Goal: Information Seeking & Learning: Learn about a topic

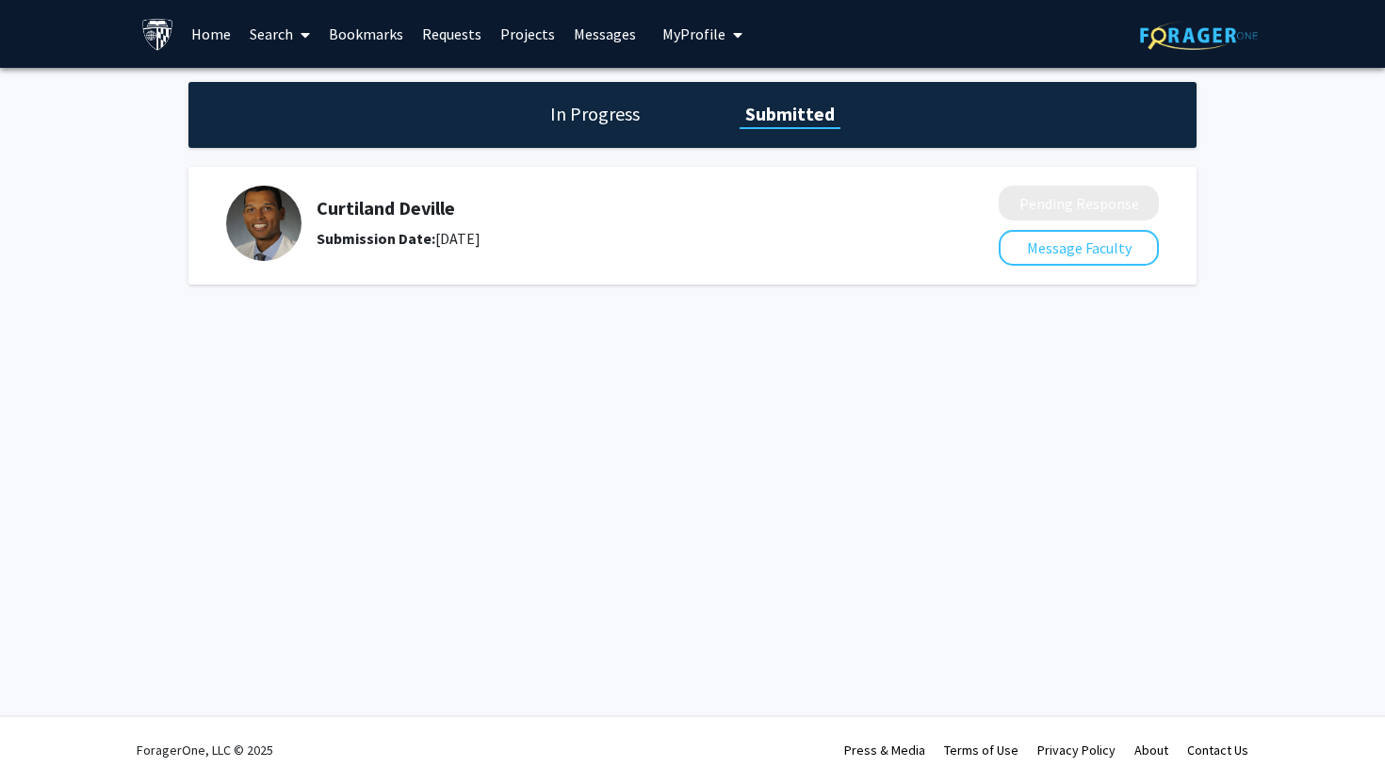
click at [246, 33] on link "Search" at bounding box center [279, 34] width 79 height 66
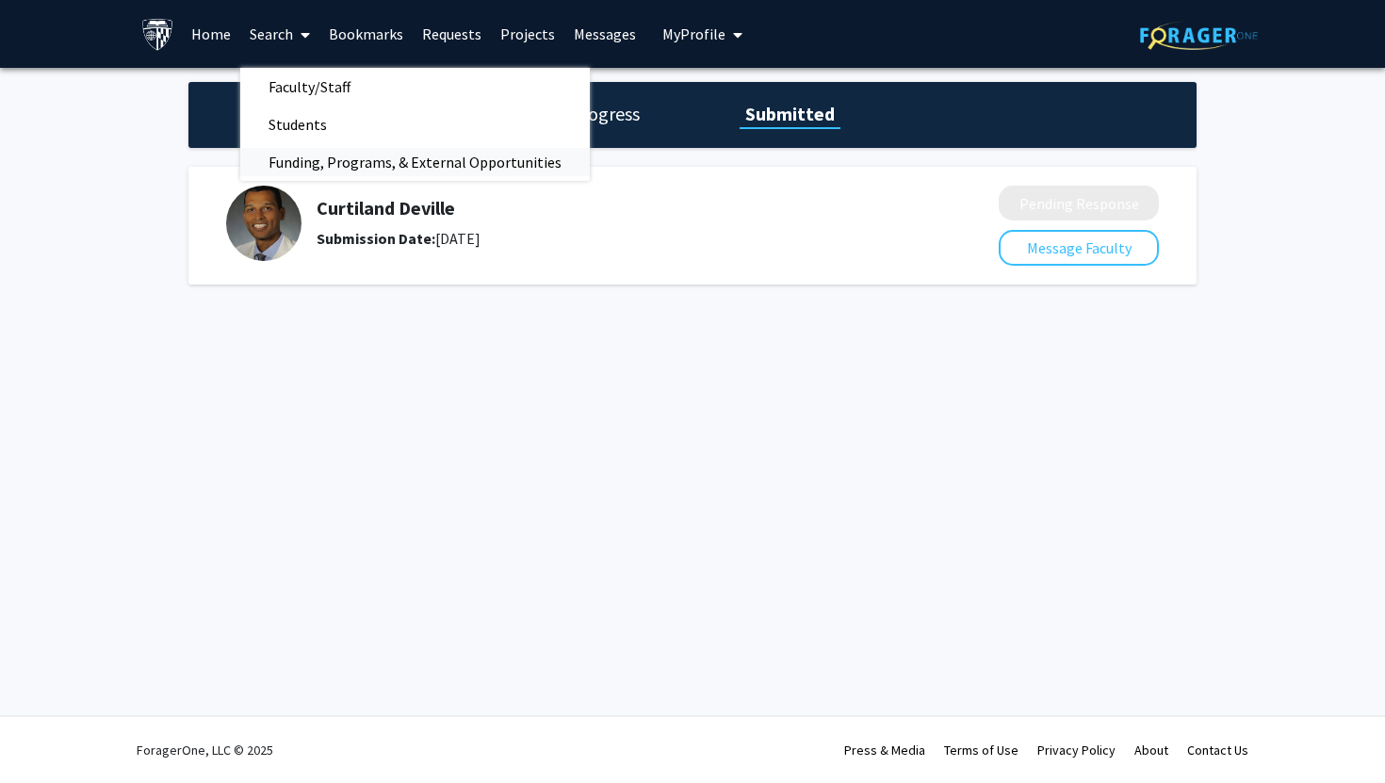
click at [330, 170] on span "Funding, Programs, & External Opportunities" at bounding box center [414, 162] width 349 height 38
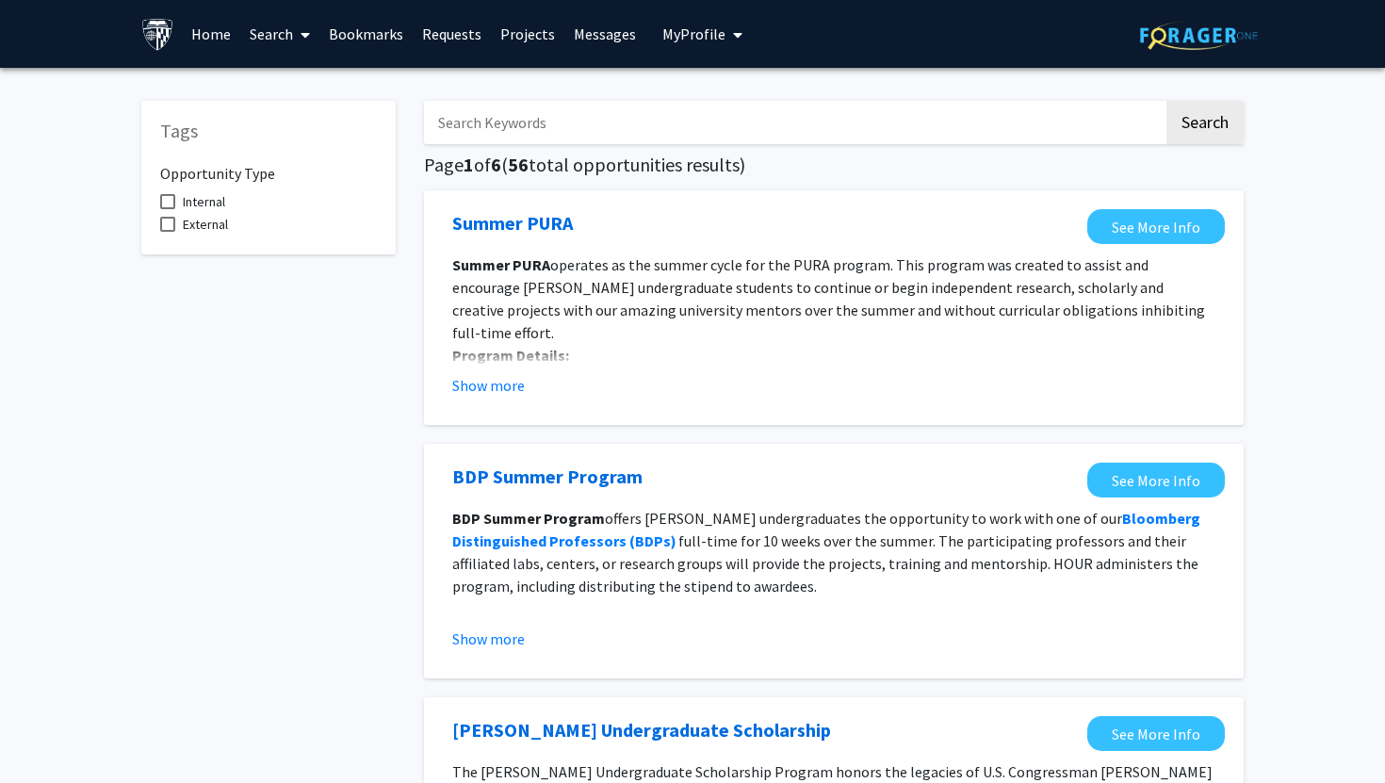
click at [215, 33] on link "Home" at bounding box center [211, 34] width 58 height 66
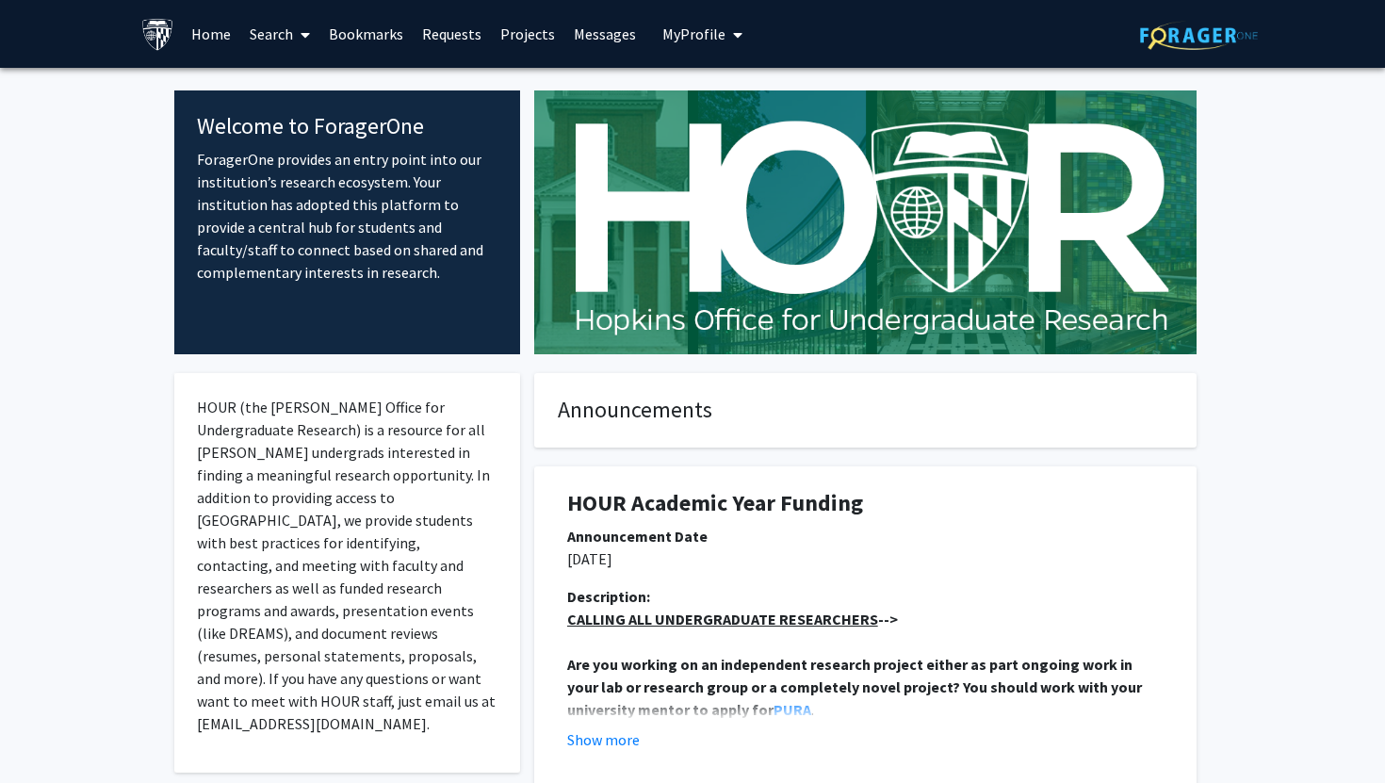
click at [272, 45] on link "Search" at bounding box center [279, 34] width 79 height 66
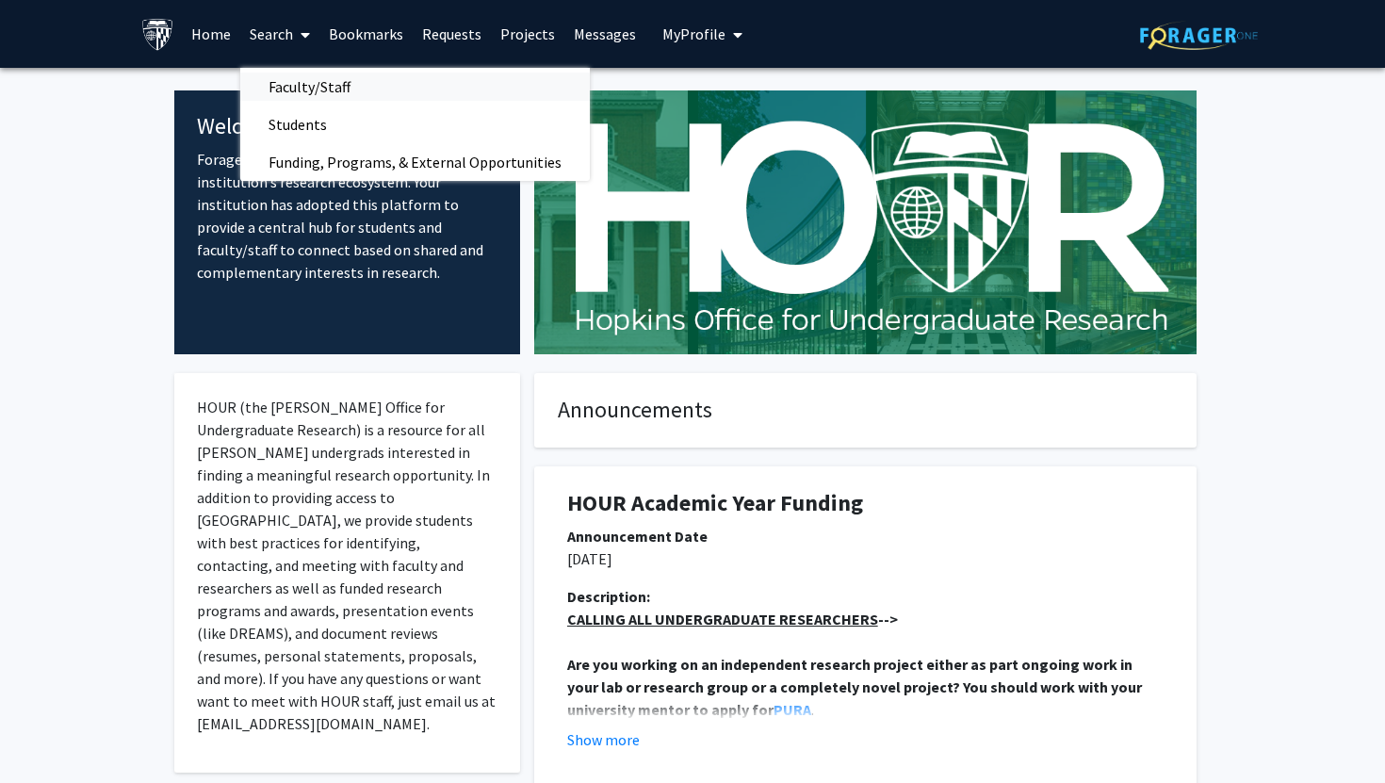
click at [293, 90] on span "Faculty/Staff" at bounding box center [309, 87] width 138 height 38
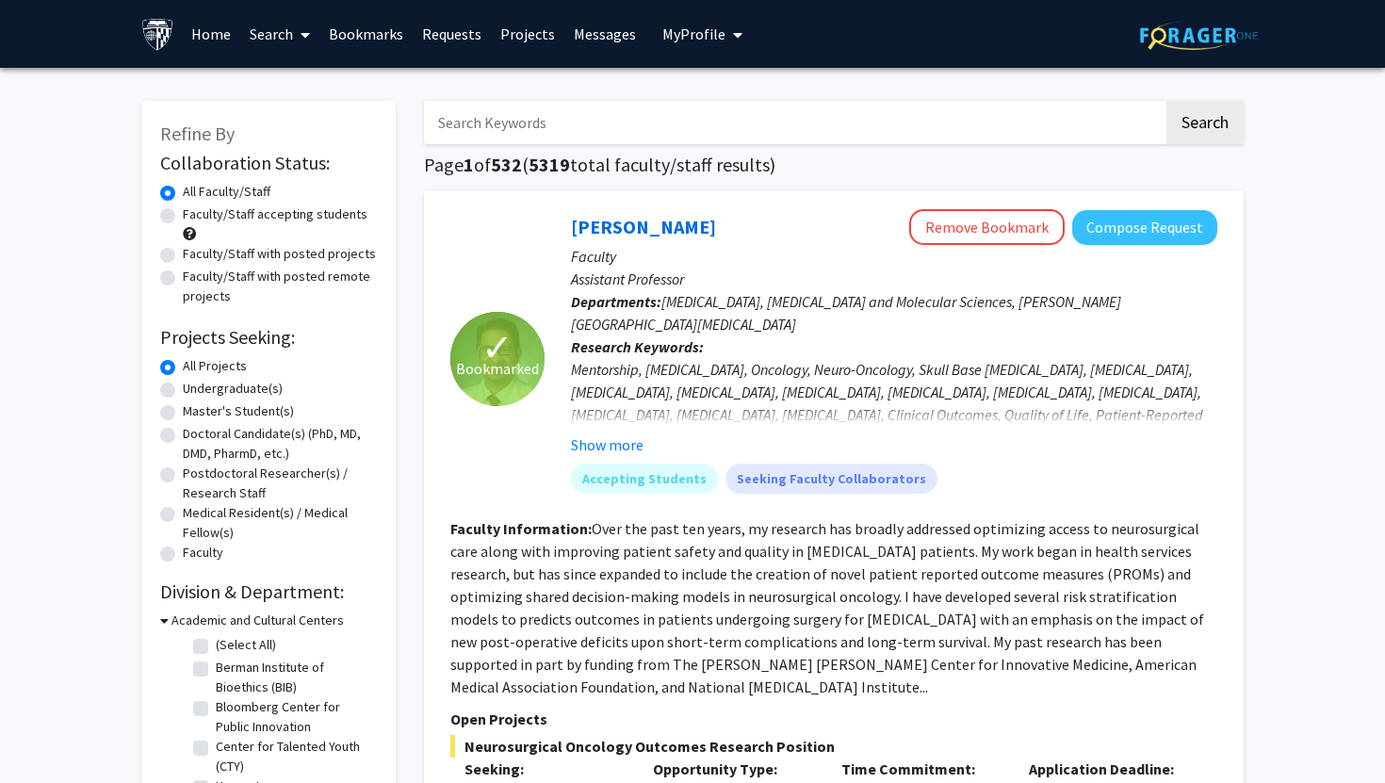
click at [288, 214] on label "Faculty/Staff accepting students" at bounding box center [275, 214] width 185 height 20
click at [195, 214] on input "Faculty/Staff accepting students" at bounding box center [189, 210] width 12 height 12
radio input "true"
click at [261, 385] on label "Undergraduate(s)" at bounding box center [233, 389] width 100 height 20
click at [195, 385] on input "Undergraduate(s)" at bounding box center [189, 385] width 12 height 12
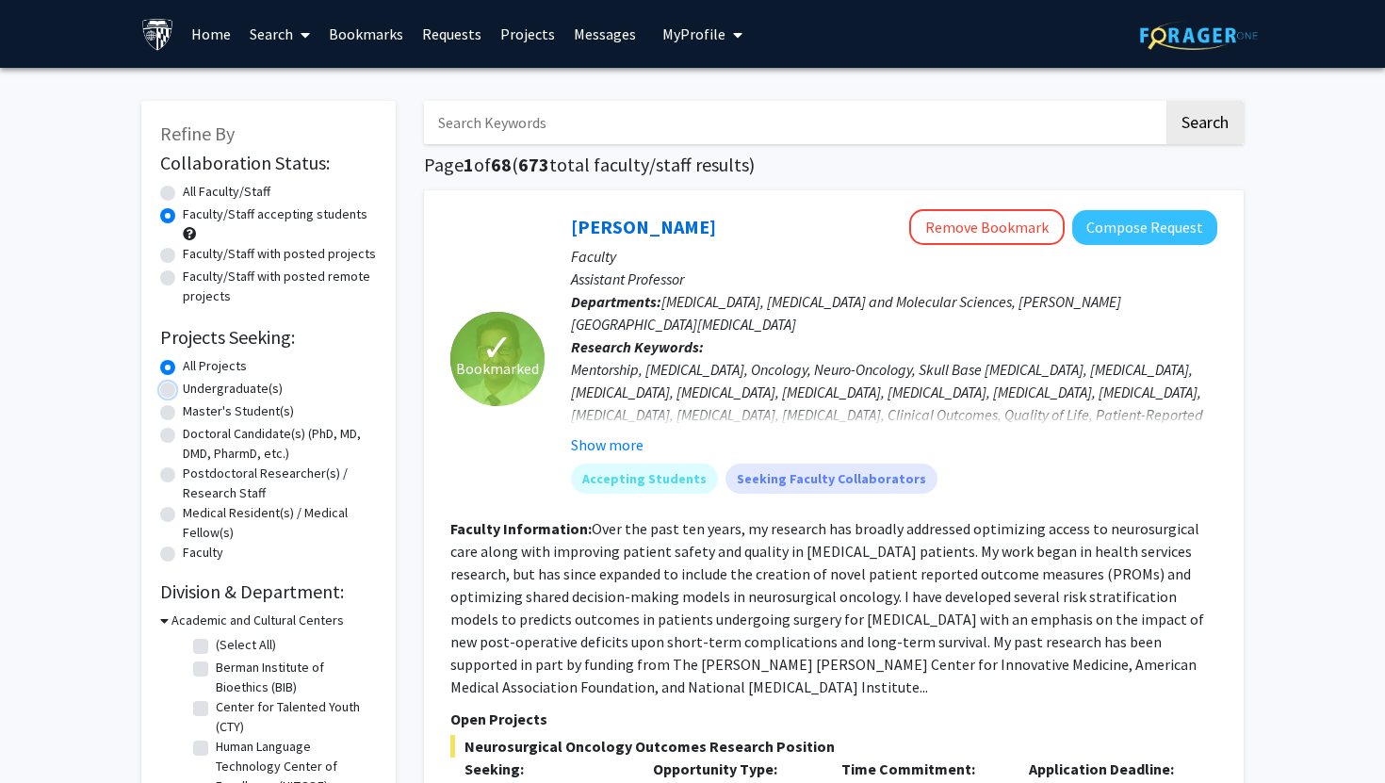
radio input "true"
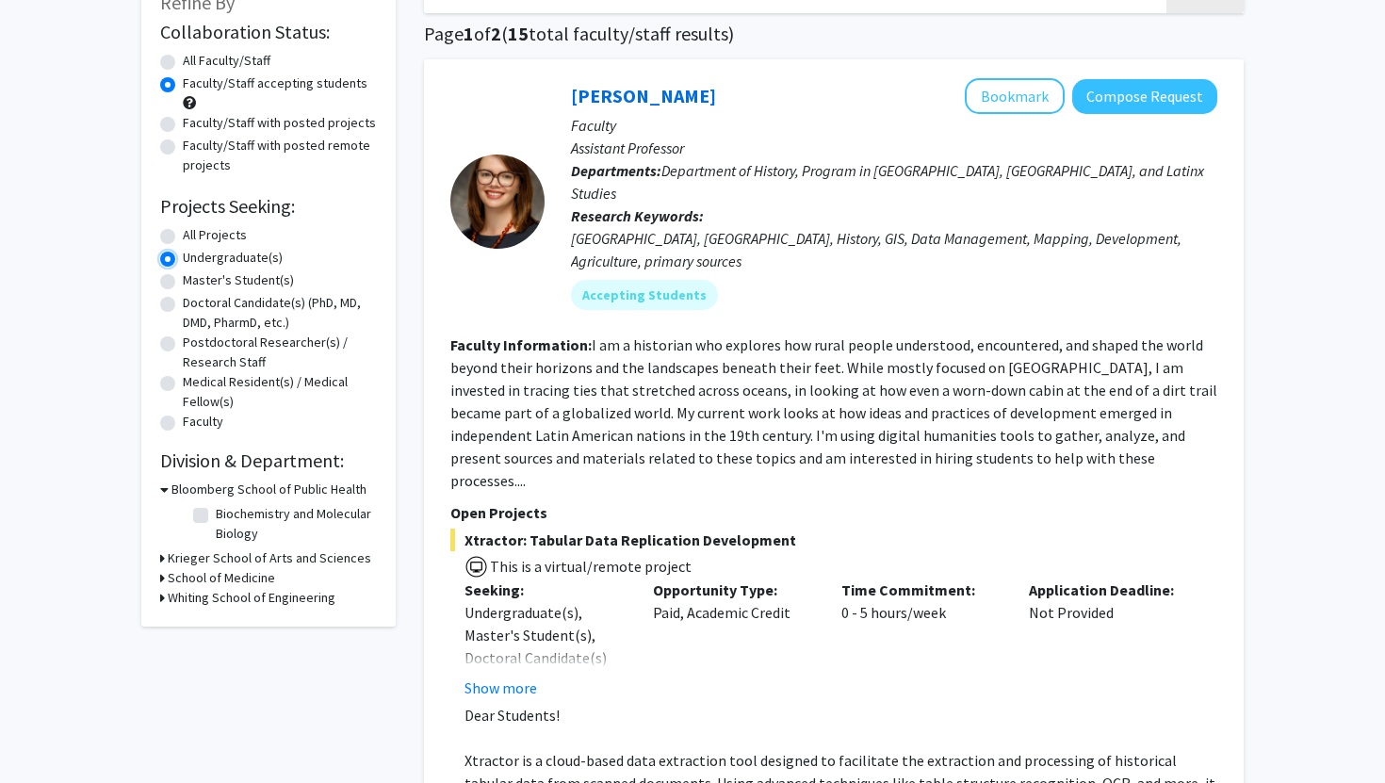
scroll to position [124, 0]
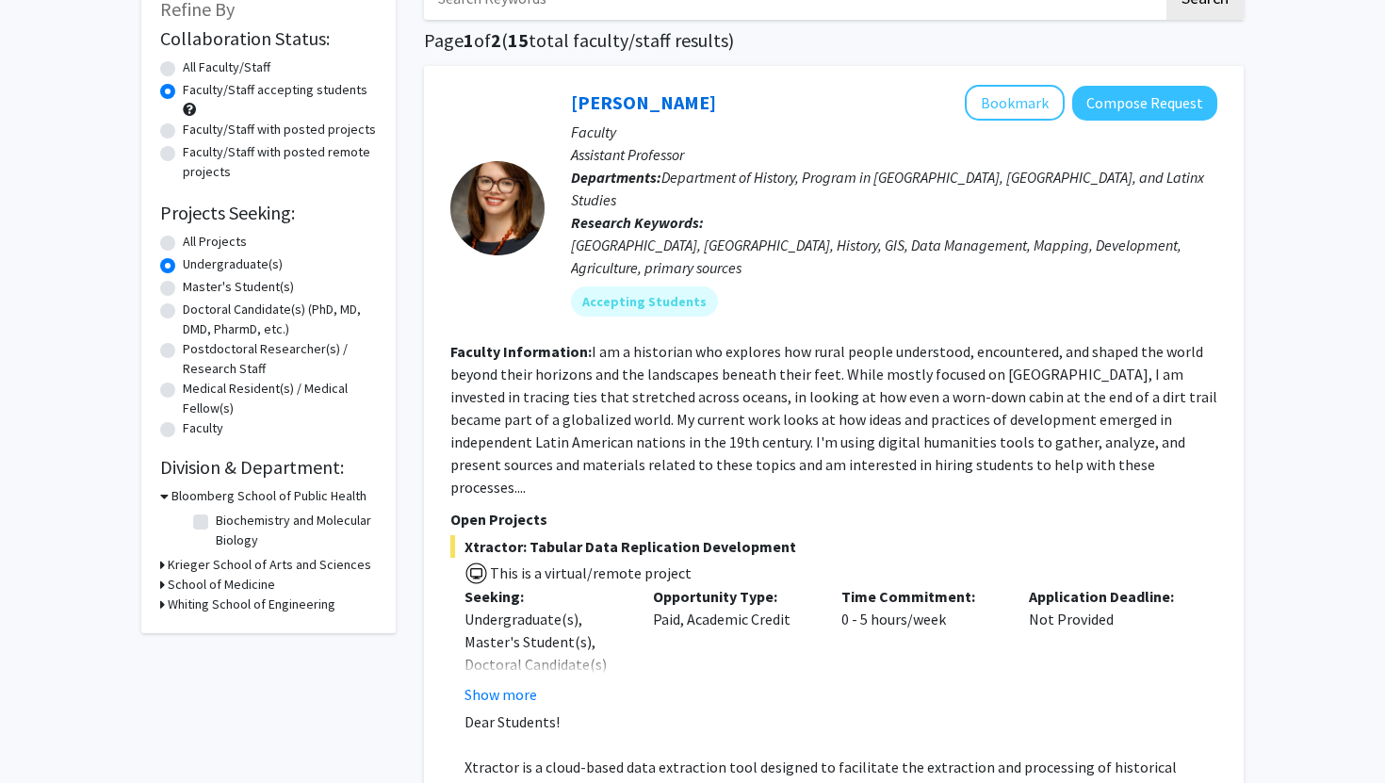
click at [206, 581] on h3 "School of Medicine" at bounding box center [221, 585] width 107 height 20
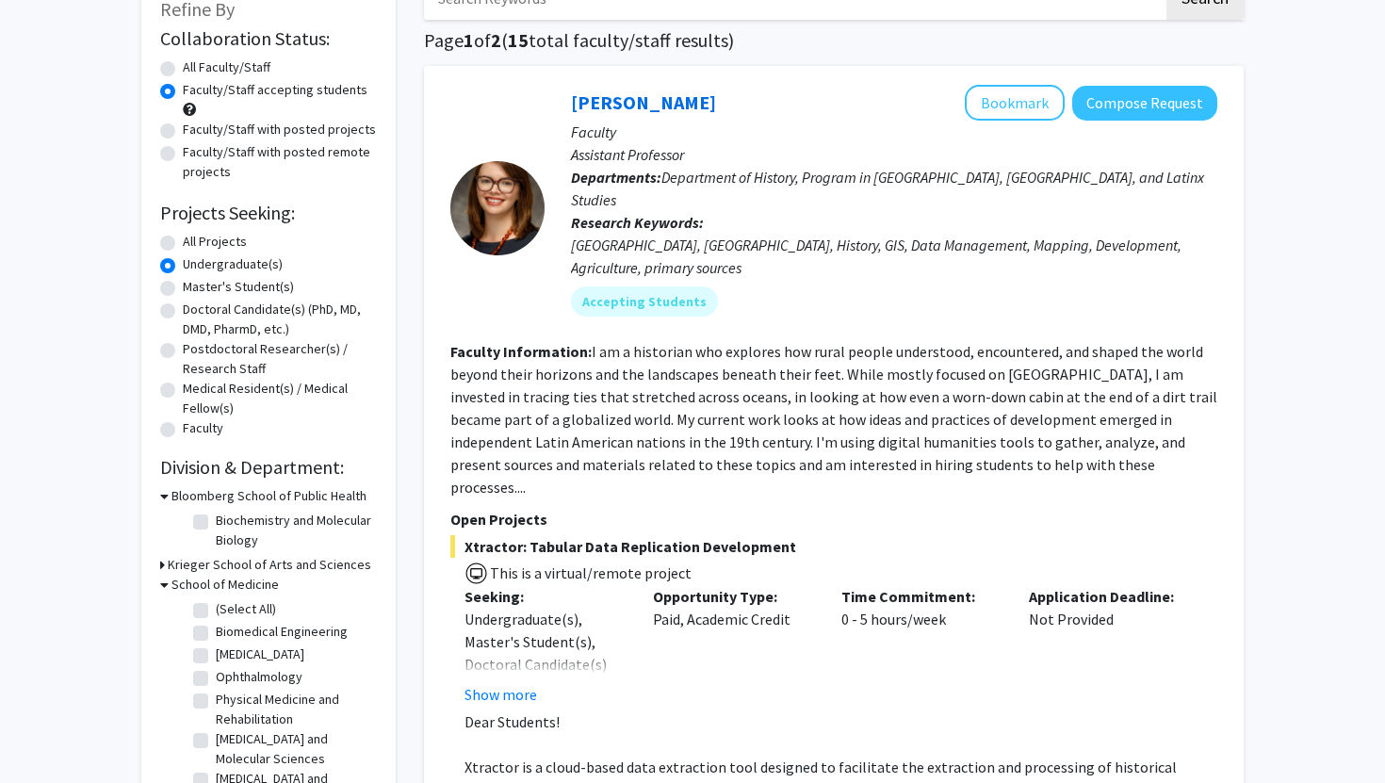
click at [224, 557] on h3 "Krieger School of Arts and Sciences" at bounding box center [269, 565] width 203 height 20
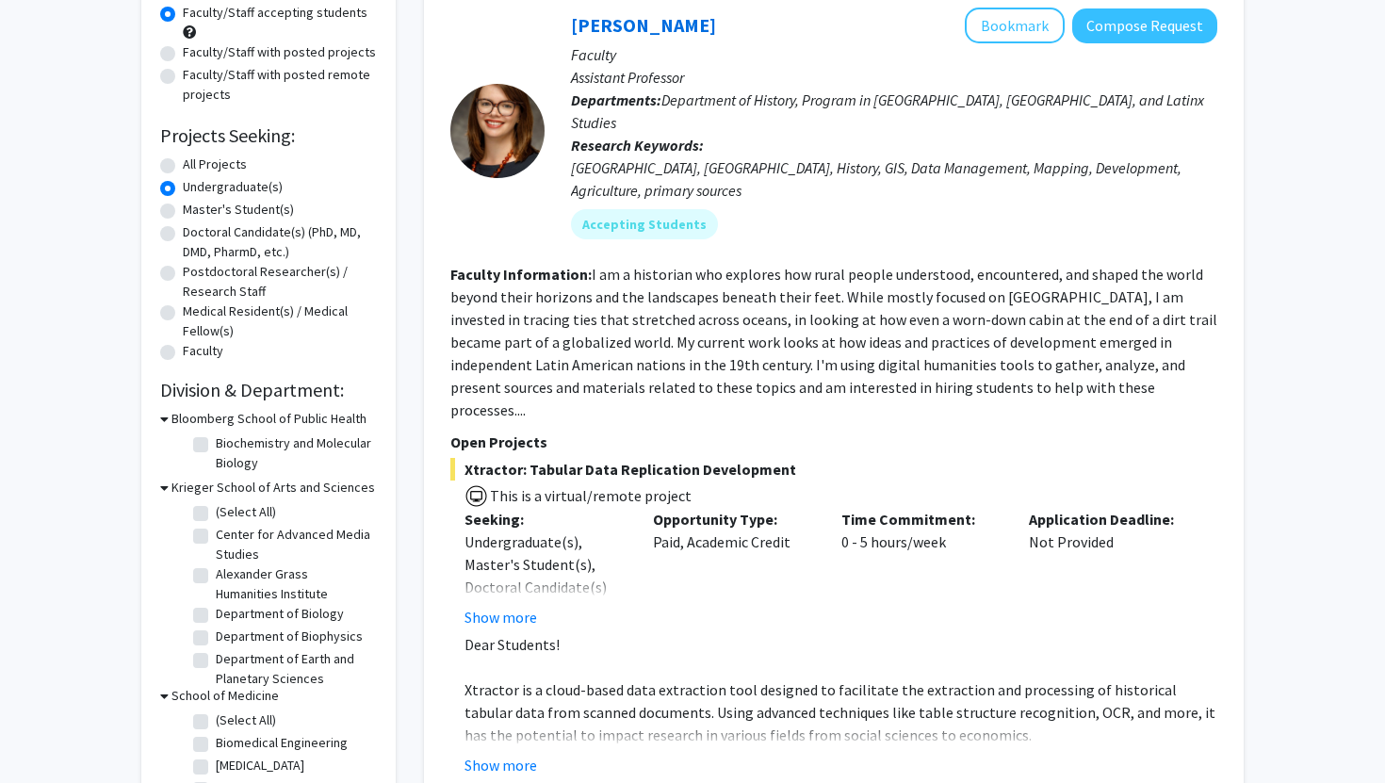
scroll to position [207, 0]
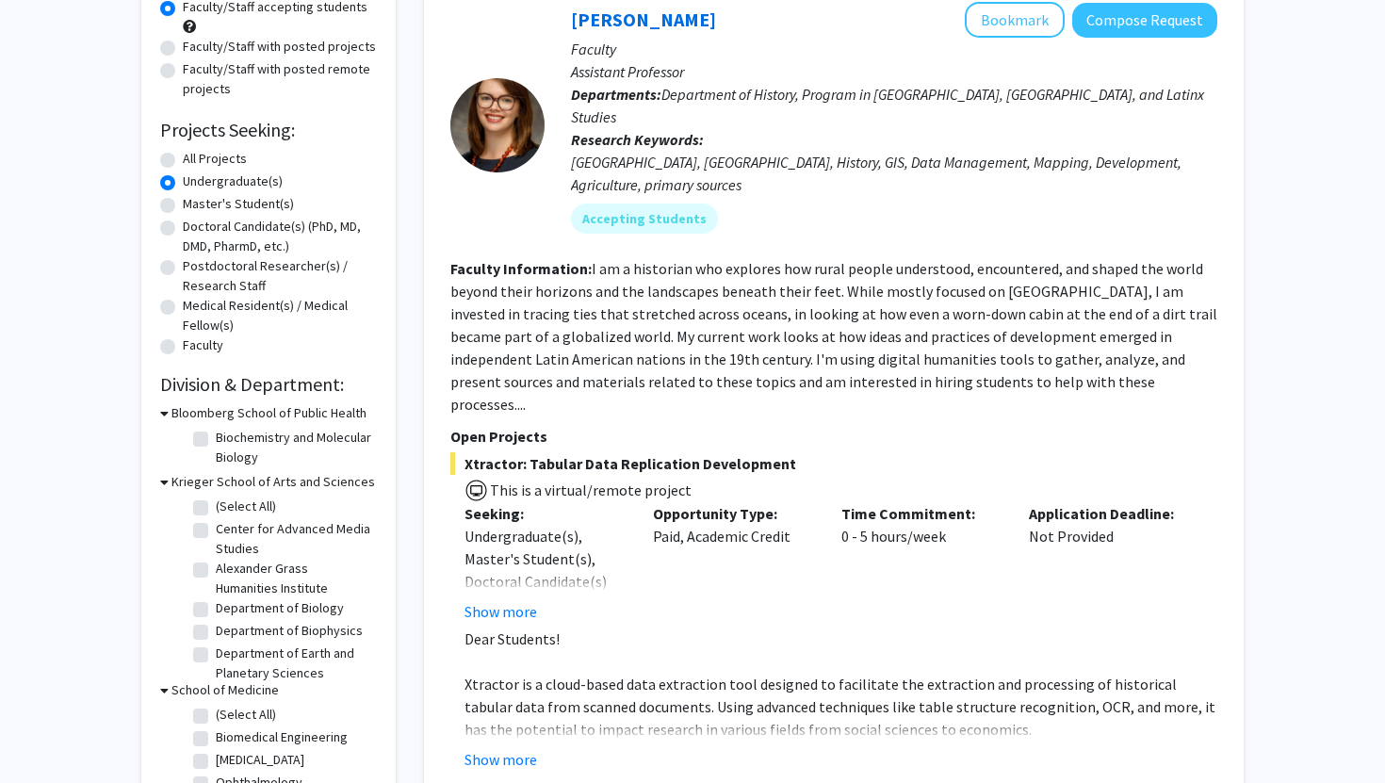
click at [216, 602] on label "Department of Biology" at bounding box center [280, 608] width 128 height 20
click at [216, 602] on input "Department of Biology" at bounding box center [222, 604] width 12 height 12
checkbox input "true"
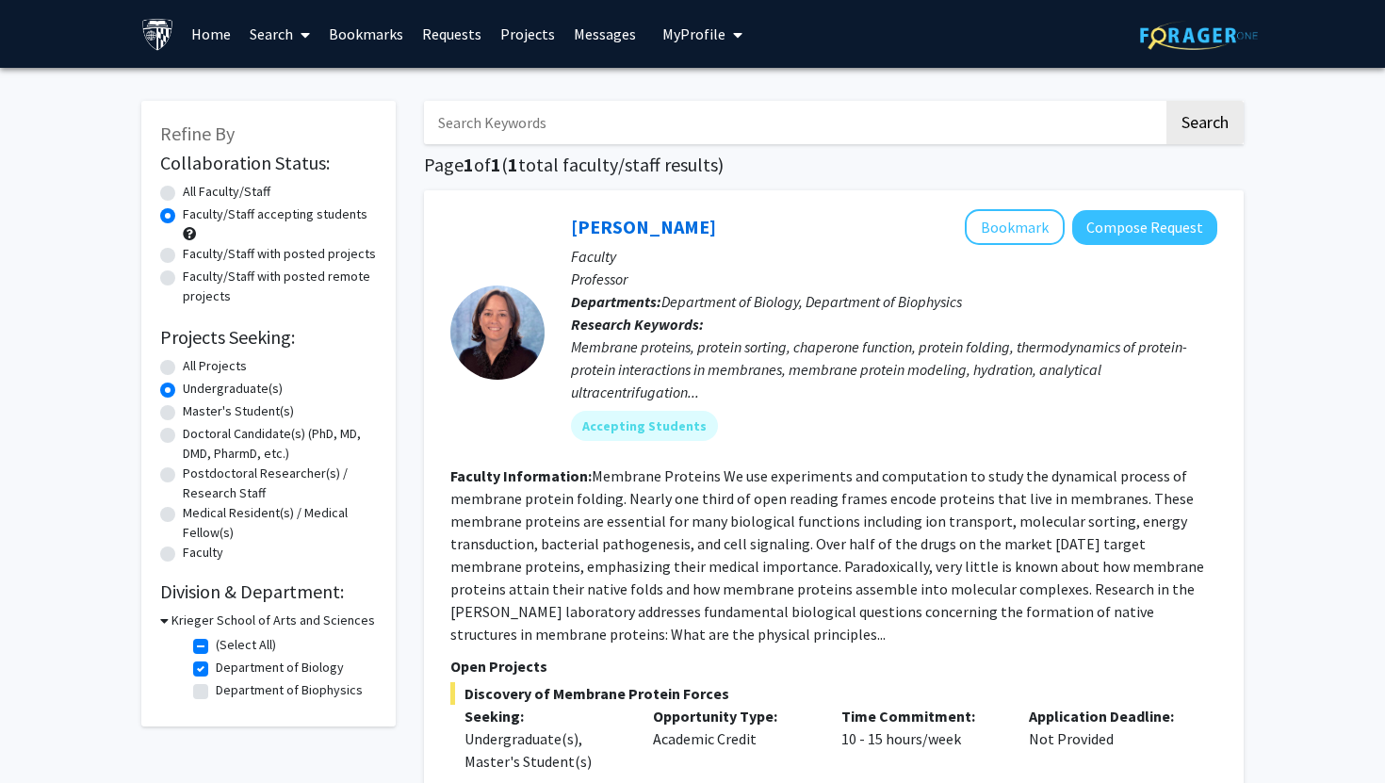
click at [204, 616] on h3 "Krieger School of Arts and Sciences" at bounding box center [272, 620] width 203 height 20
click at [204, 616] on h3 "Krieger School of Arts and Sciences" at bounding box center [269, 620] width 203 height 20
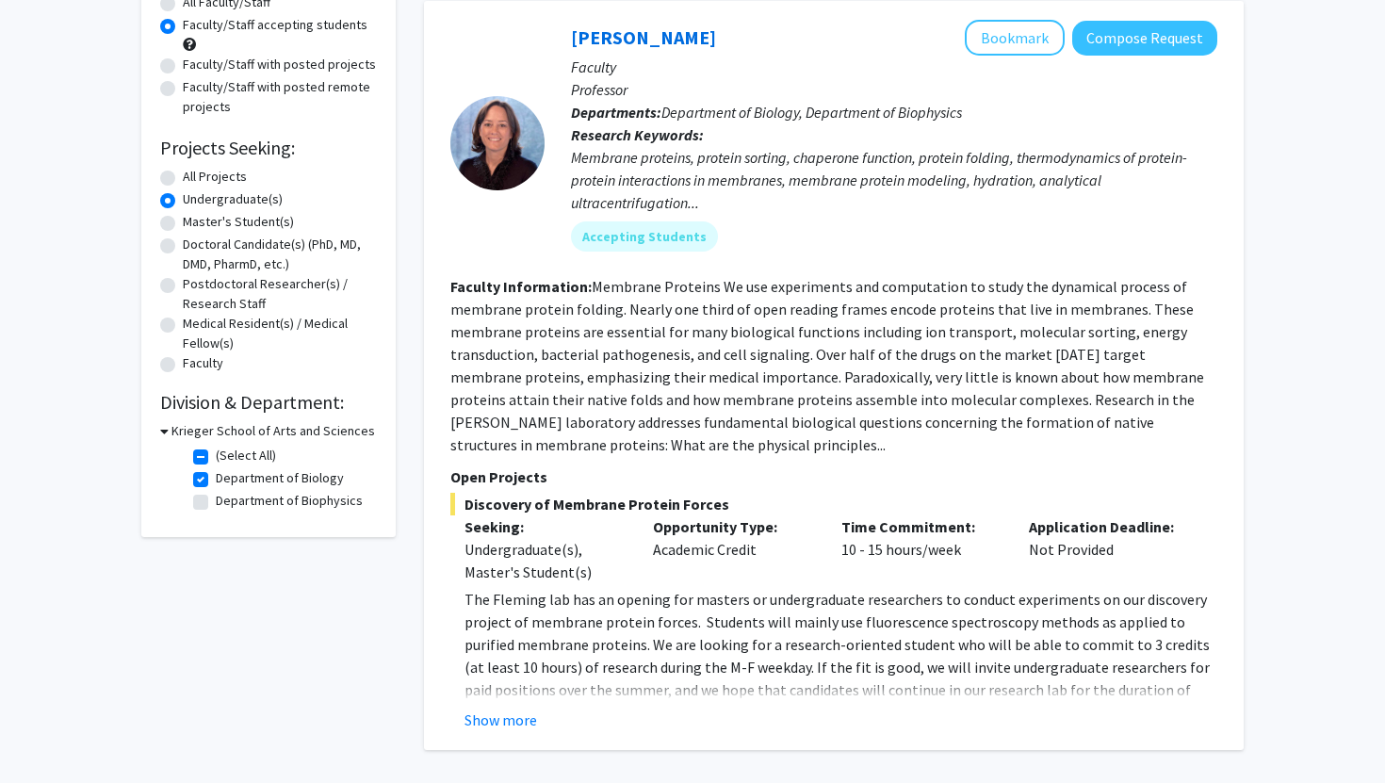
scroll to position [190, 0]
click at [507, 710] on button "Show more" at bounding box center [500, 718] width 73 height 23
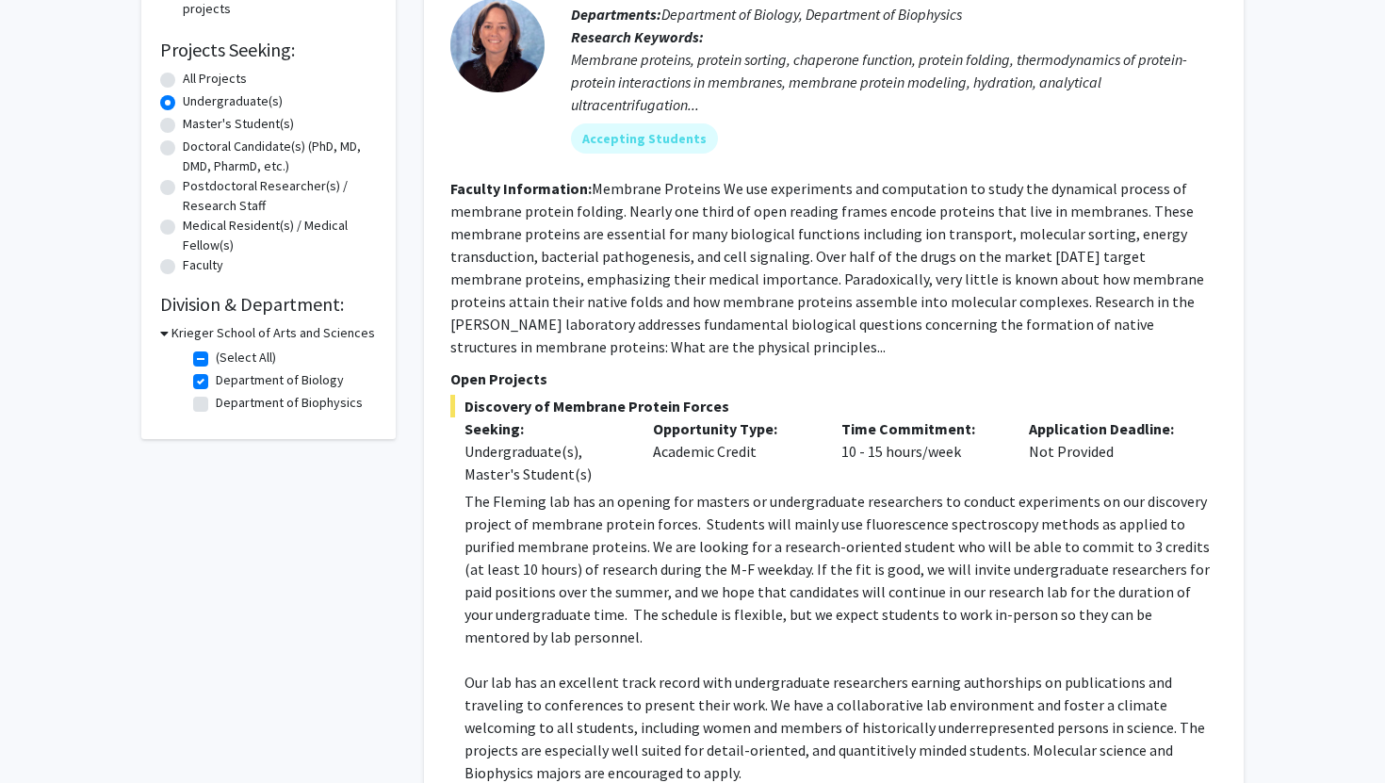
scroll to position [0, 0]
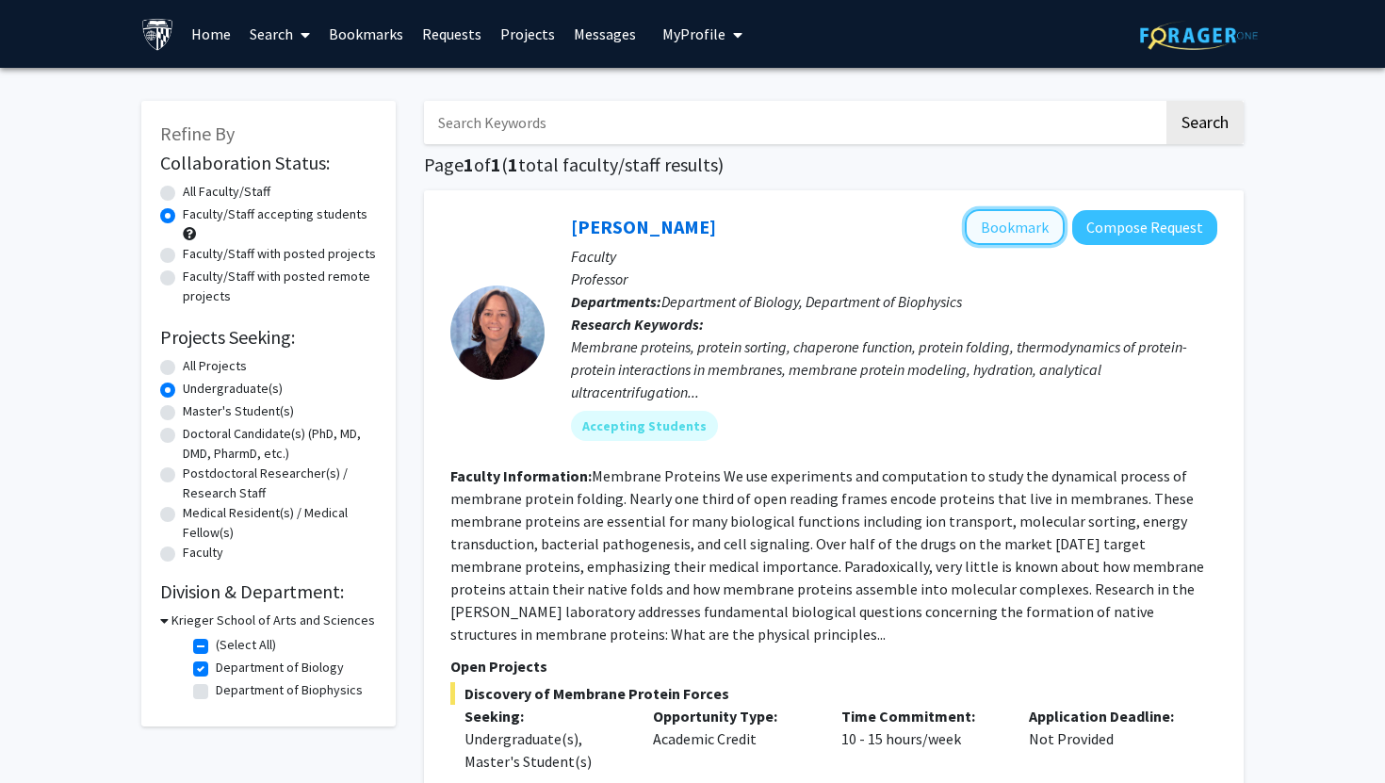
click at [1008, 229] on button "Bookmark" at bounding box center [1014, 227] width 100 height 36
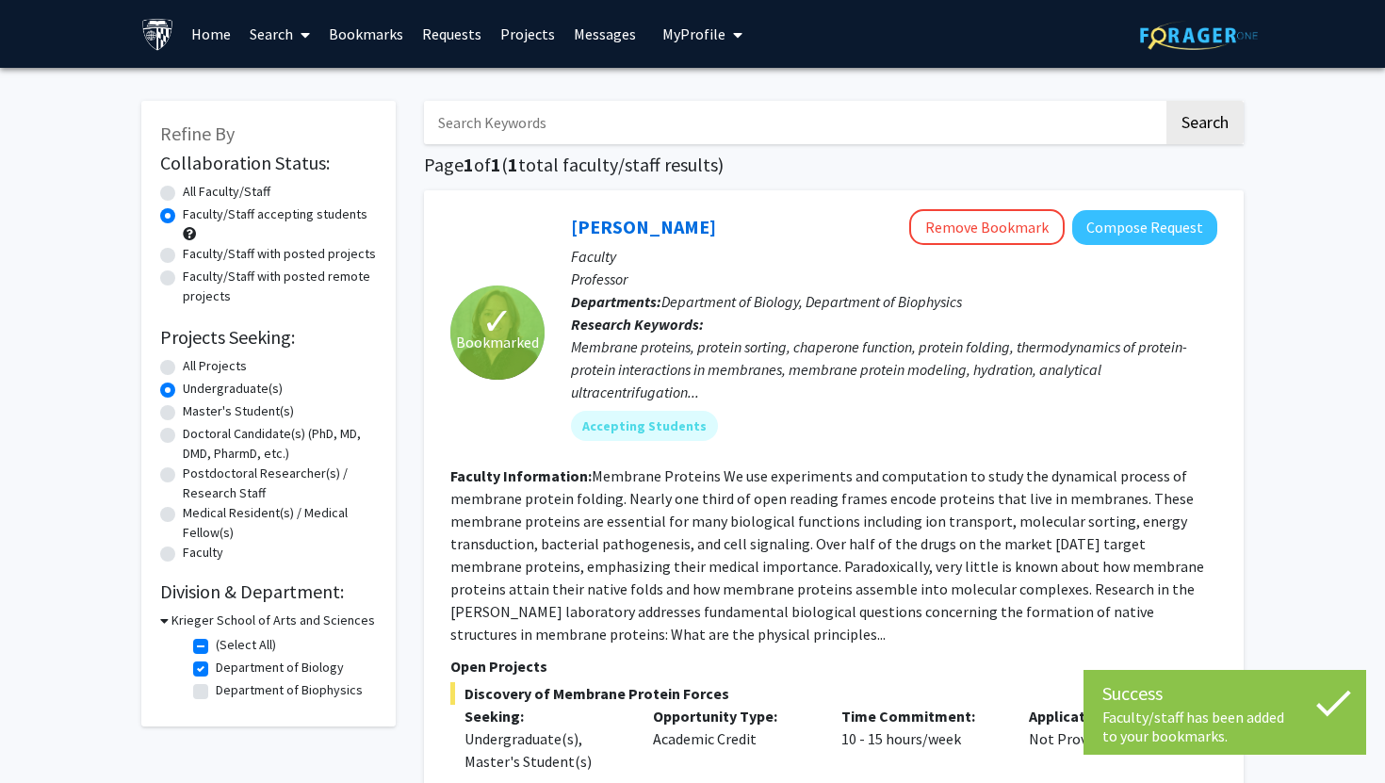
click at [216, 669] on label "Department of Biology" at bounding box center [280, 667] width 128 height 20
click at [216, 669] on input "Department of Biology" at bounding box center [222, 663] width 12 height 12
checkbox input "false"
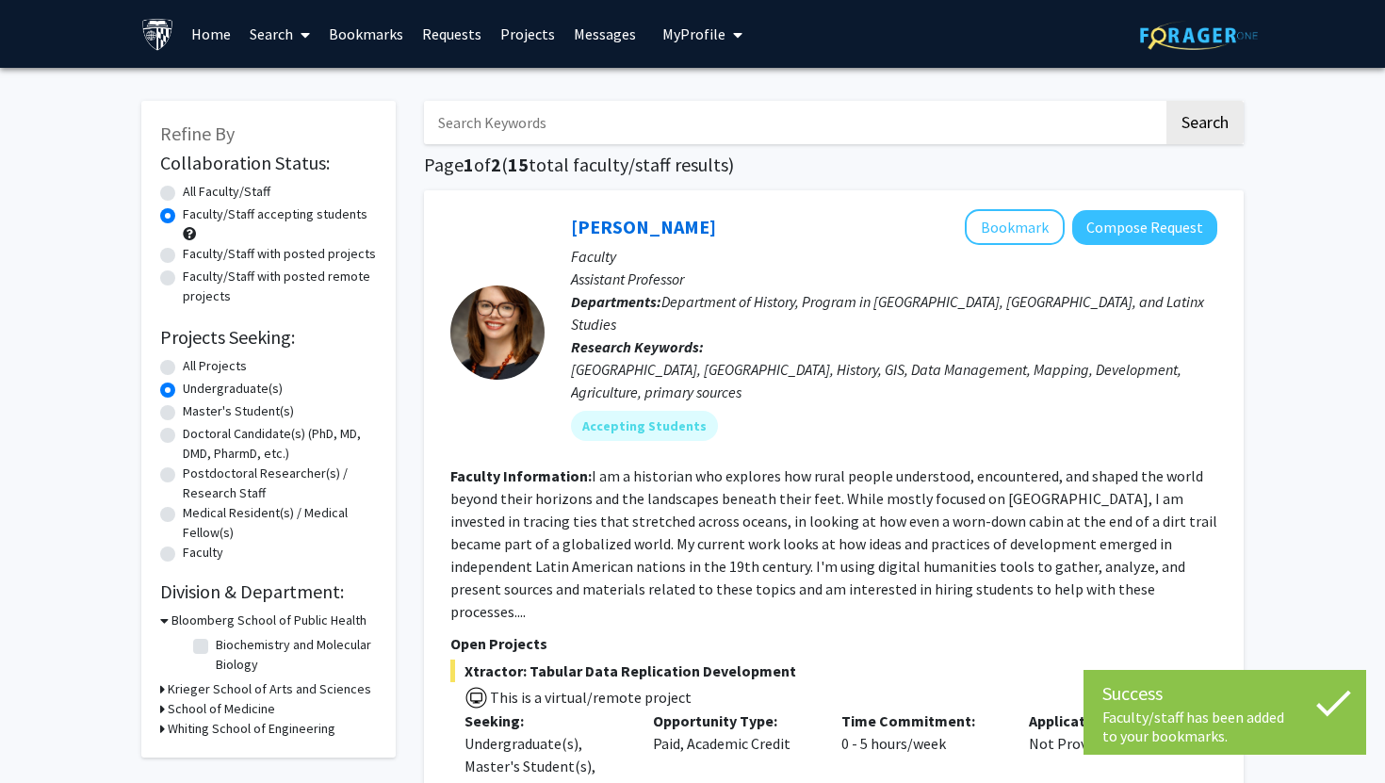
click at [220, 621] on h3 "Bloomberg School of Public Health" at bounding box center [268, 620] width 195 height 20
click at [220, 621] on h3 "Bloomberg School of Public Health" at bounding box center [265, 620] width 195 height 20
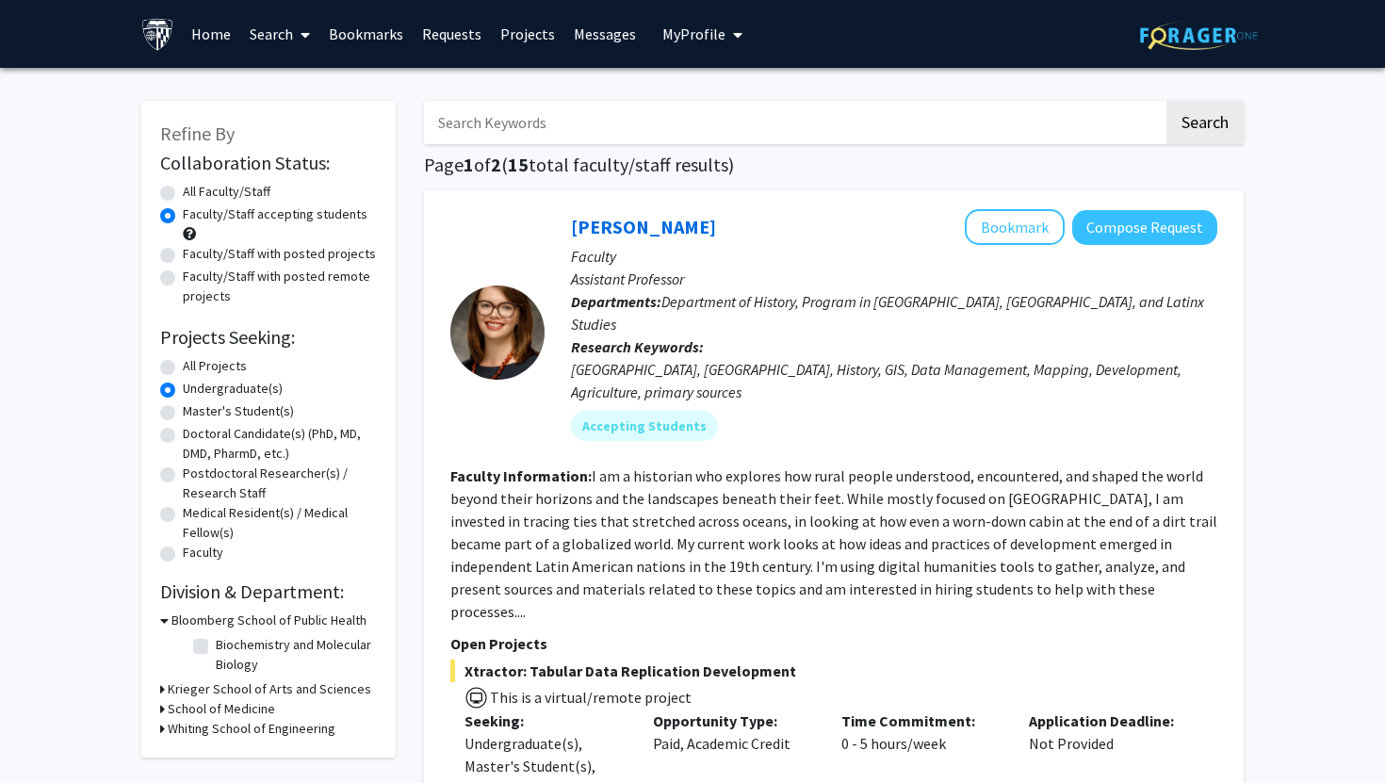
click at [216, 646] on label "Biochemistry and Molecular Biology" at bounding box center [294, 655] width 156 height 40
click at [216, 646] on input "Biochemistry and Molecular Biology" at bounding box center [222, 641] width 12 height 12
checkbox input "true"
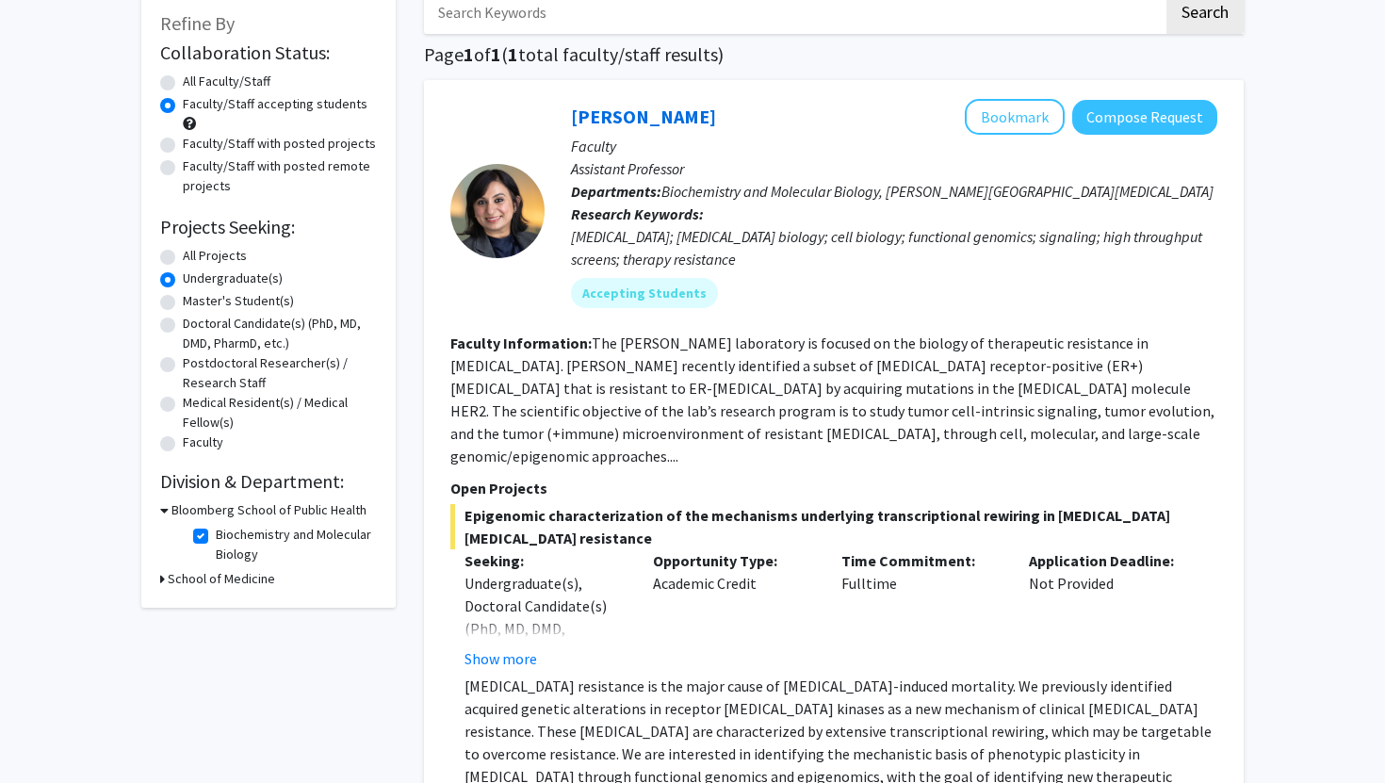
scroll to position [24, 0]
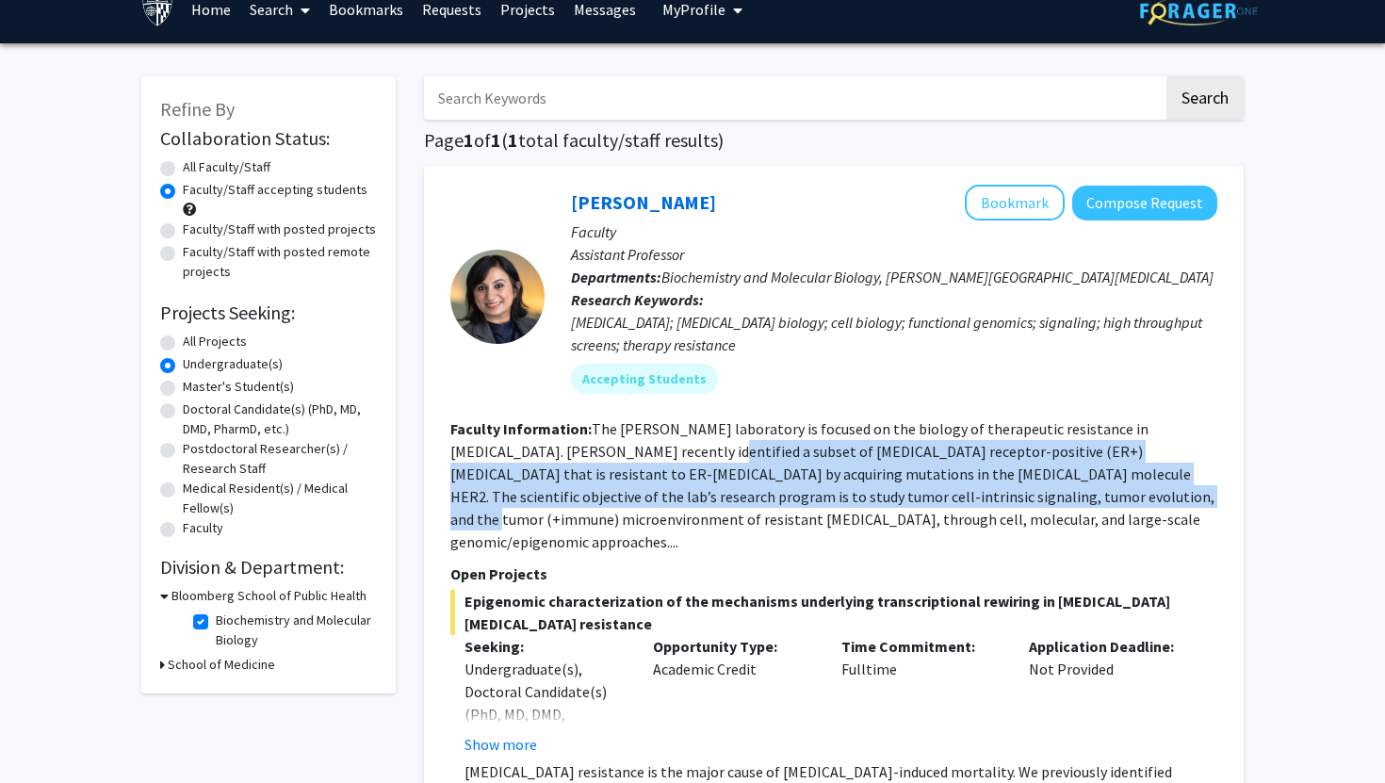
drag, startPoint x: 592, startPoint y: 453, endPoint x: 915, endPoint y: 498, distance: 326.2
click at [915, 498] on fg-read-more "The [PERSON_NAME] laboratory is focused on the biology of therapeutic resistanc…" at bounding box center [832, 485] width 764 height 132
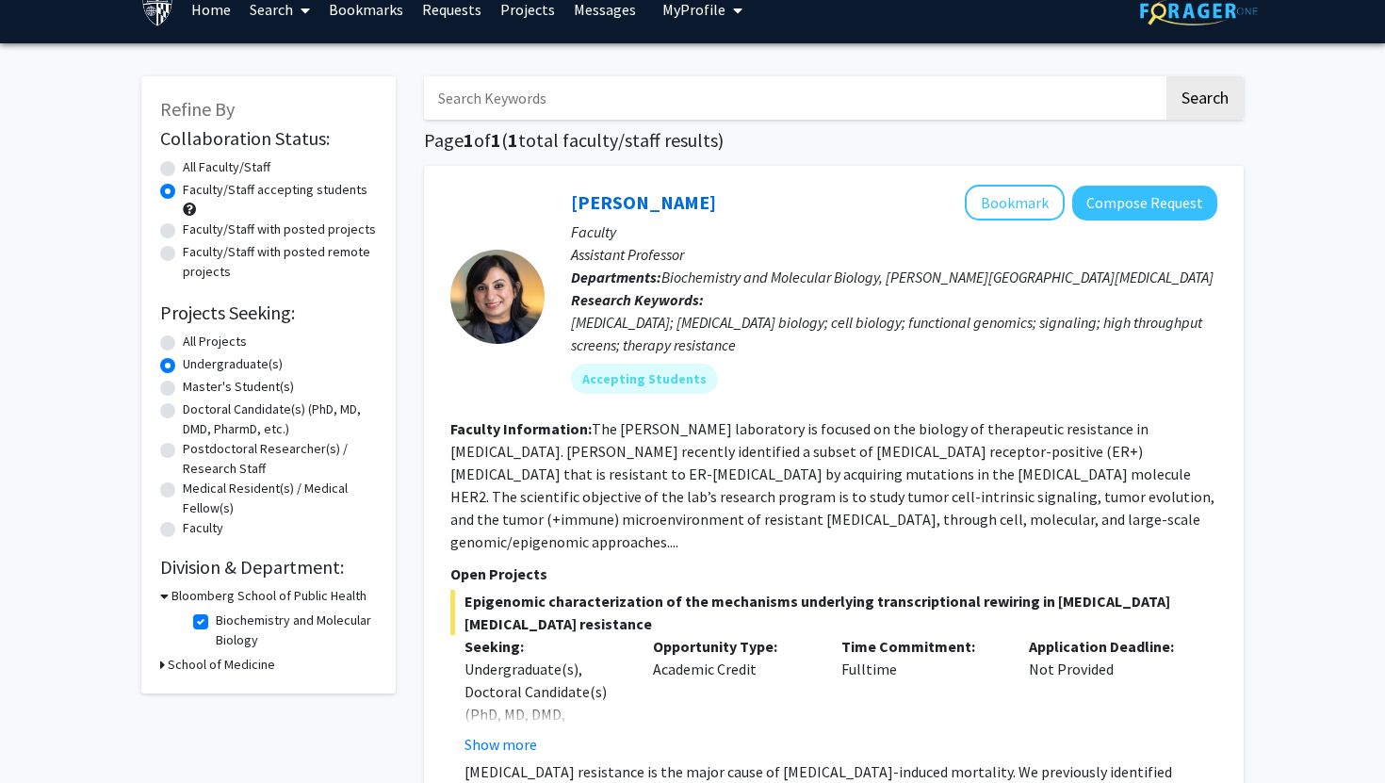
click at [950, 562] on p "Open Projects" at bounding box center [833, 573] width 767 height 23
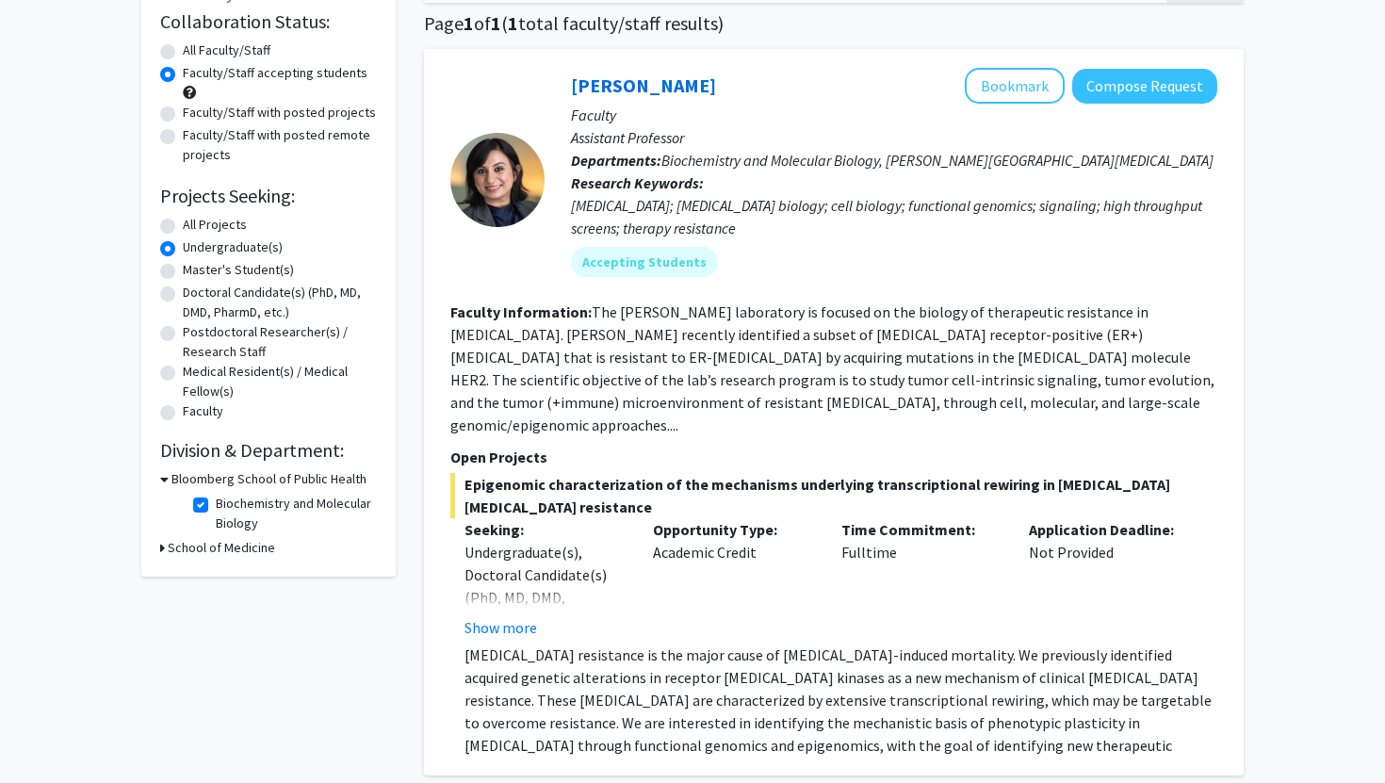
scroll to position [228, 0]
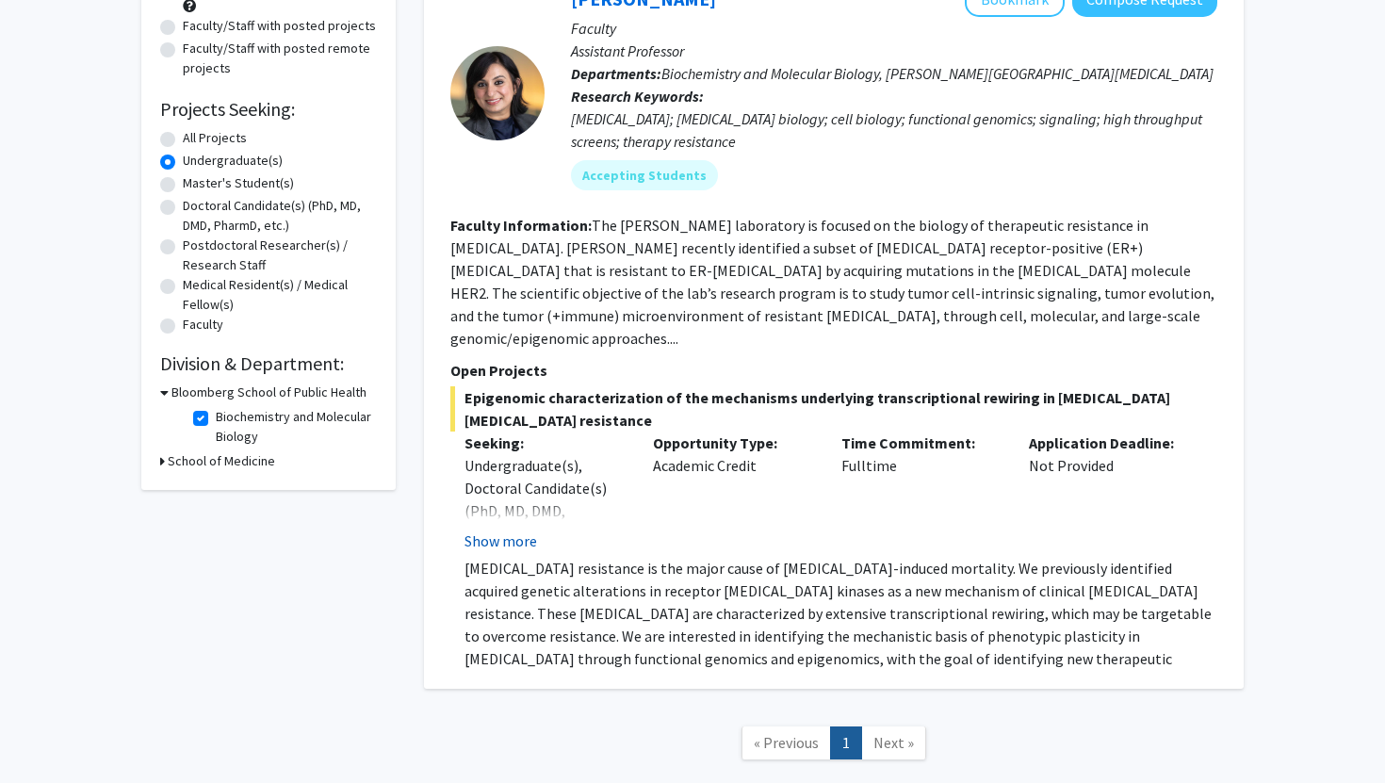
click at [488, 529] on button "Show more" at bounding box center [500, 540] width 73 height 23
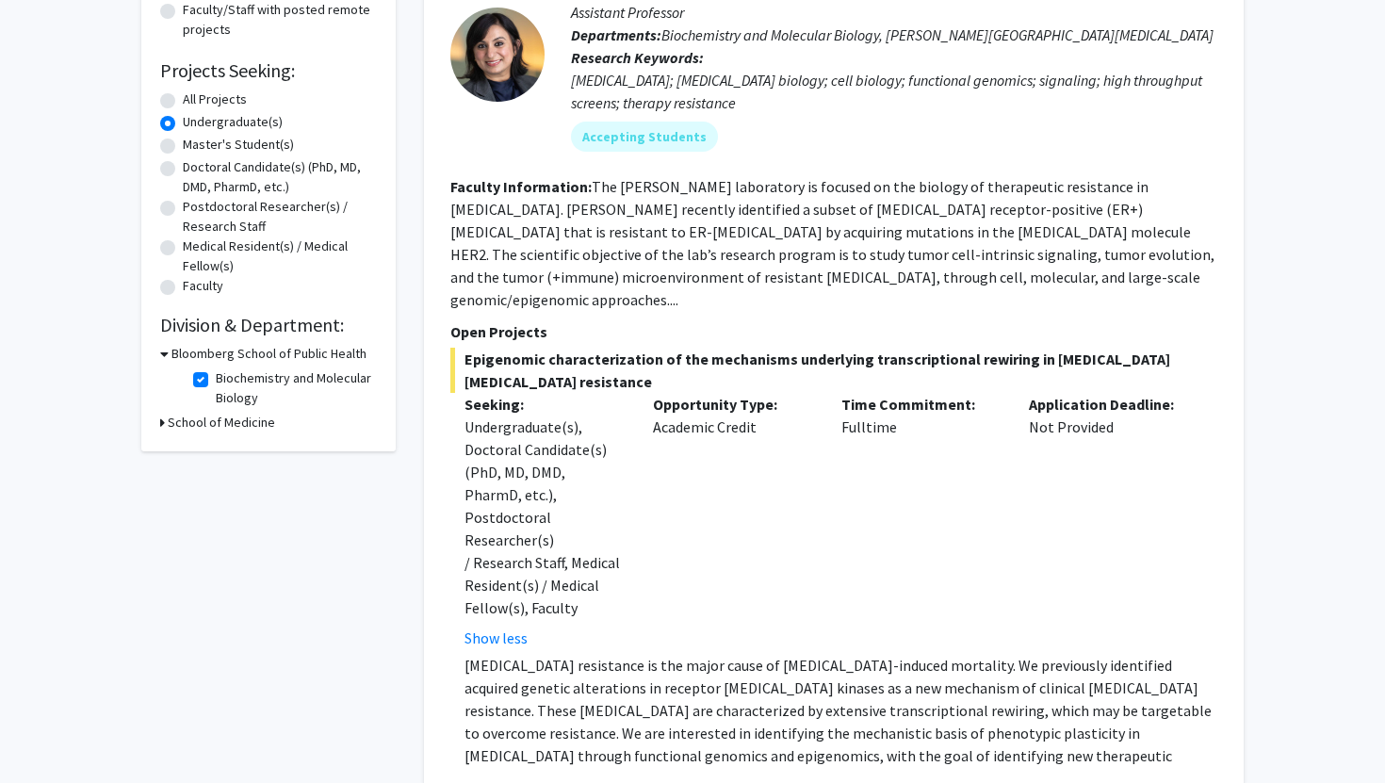
scroll to position [351, 0]
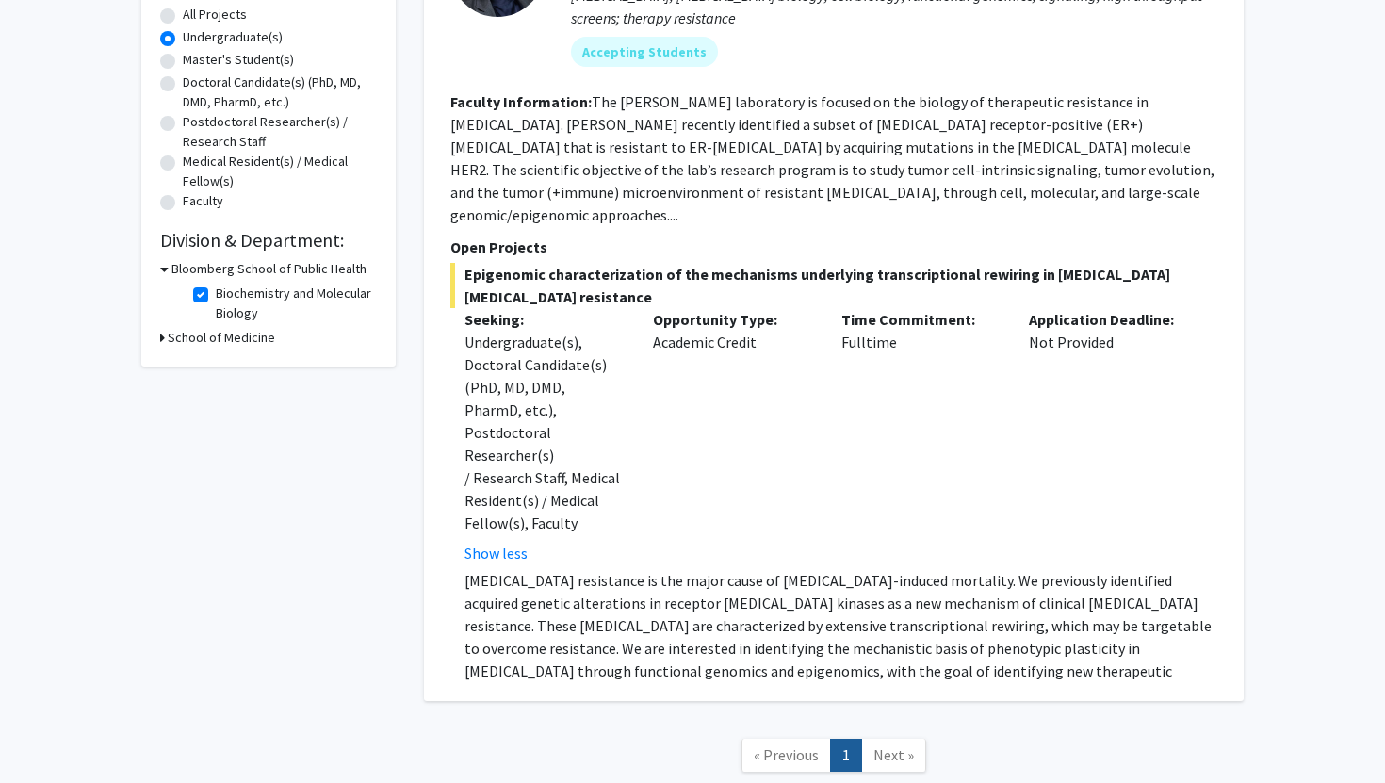
click at [641, 569] on p "[MEDICAL_DATA] resistance is the major cause of [MEDICAL_DATA]-induced mortalit…" at bounding box center [840, 637] width 753 height 136
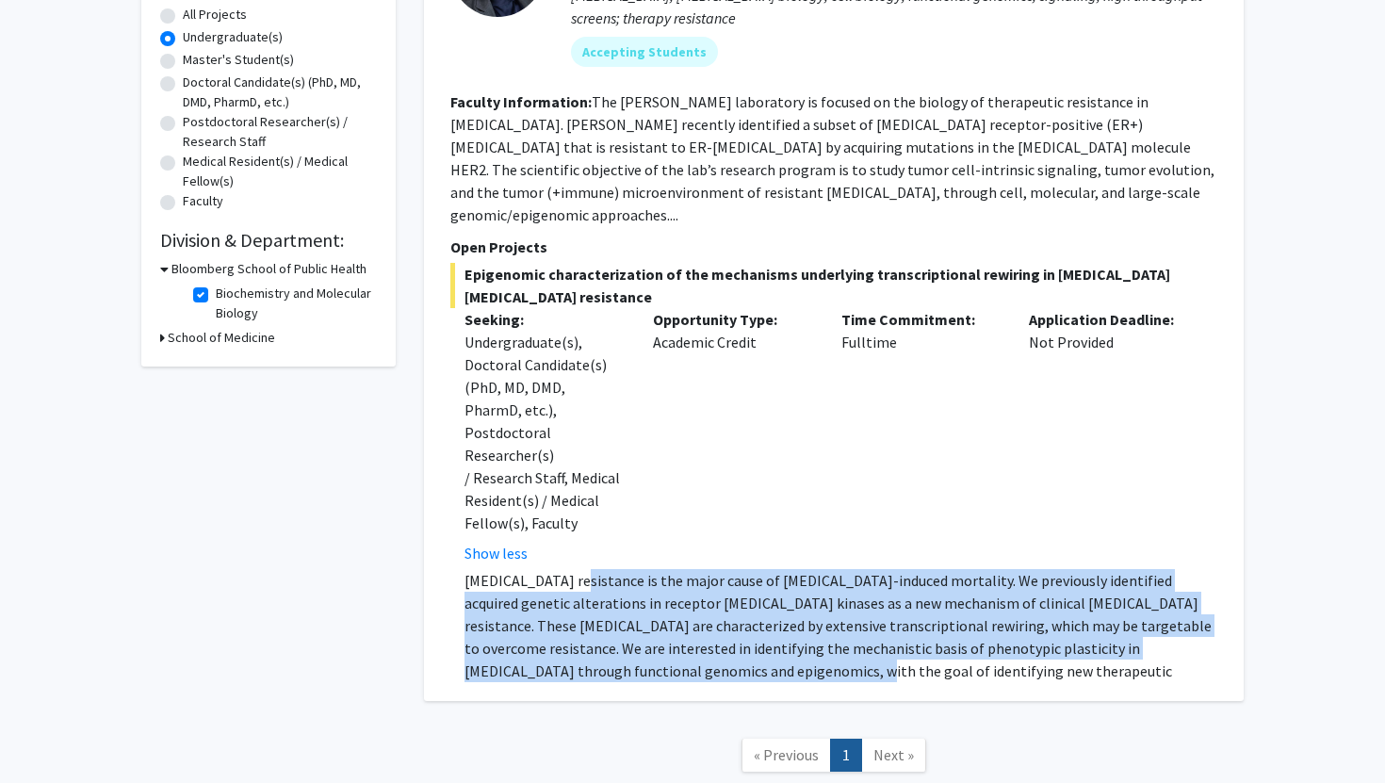
drag, startPoint x: 575, startPoint y: 531, endPoint x: 711, endPoint y: 615, distance: 160.2
click at [711, 615] on p "[MEDICAL_DATA] resistance is the major cause of [MEDICAL_DATA]-induced mortalit…" at bounding box center [840, 637] width 753 height 136
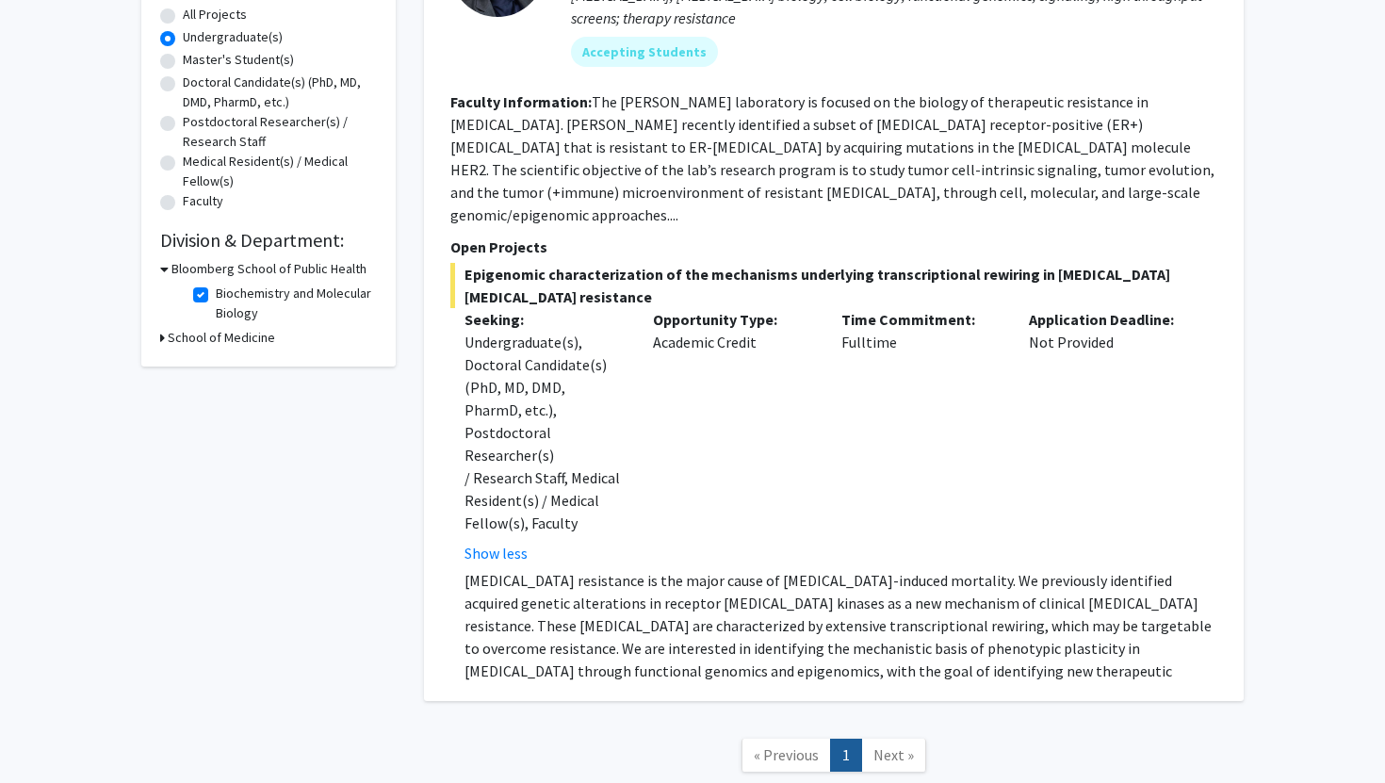
click at [819, 427] on div "Opportunity Type: Academic Credit" at bounding box center [733, 436] width 188 height 256
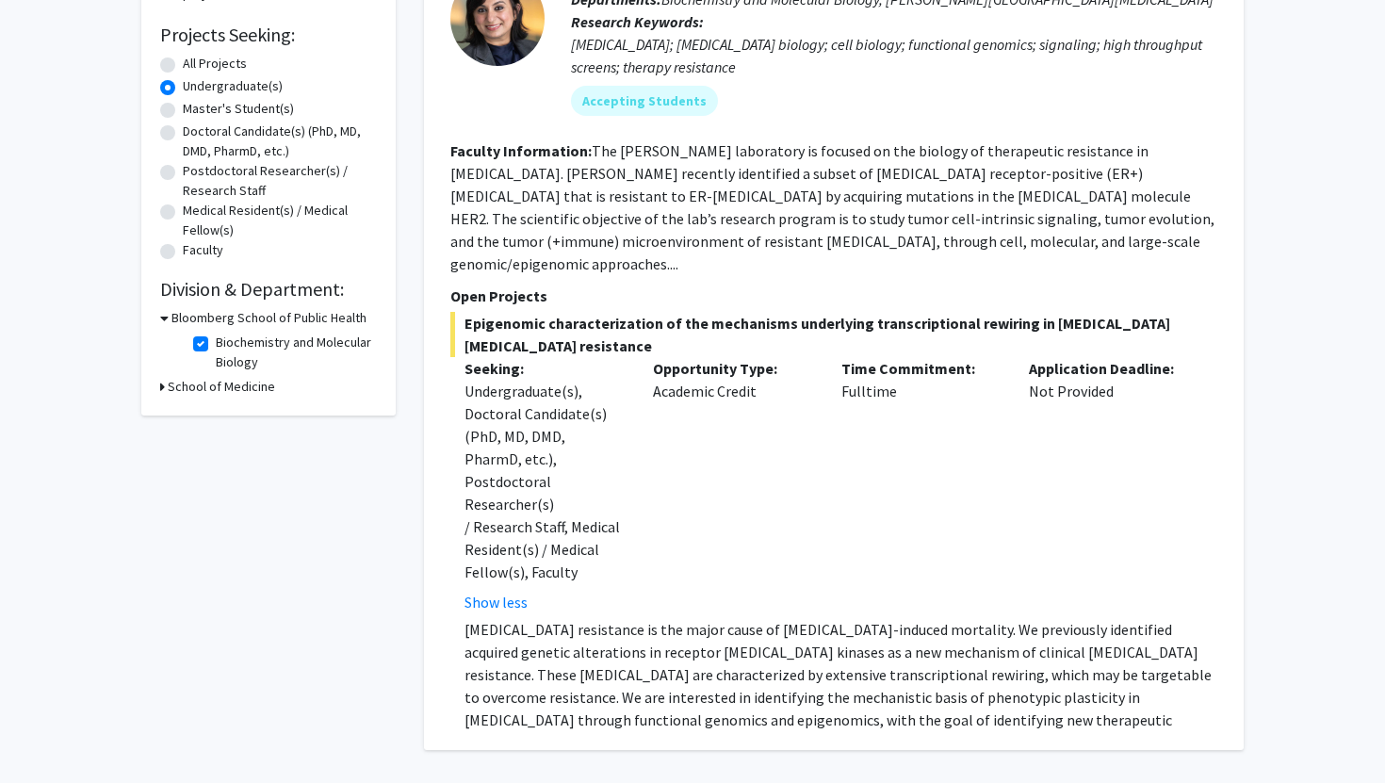
scroll to position [298, 0]
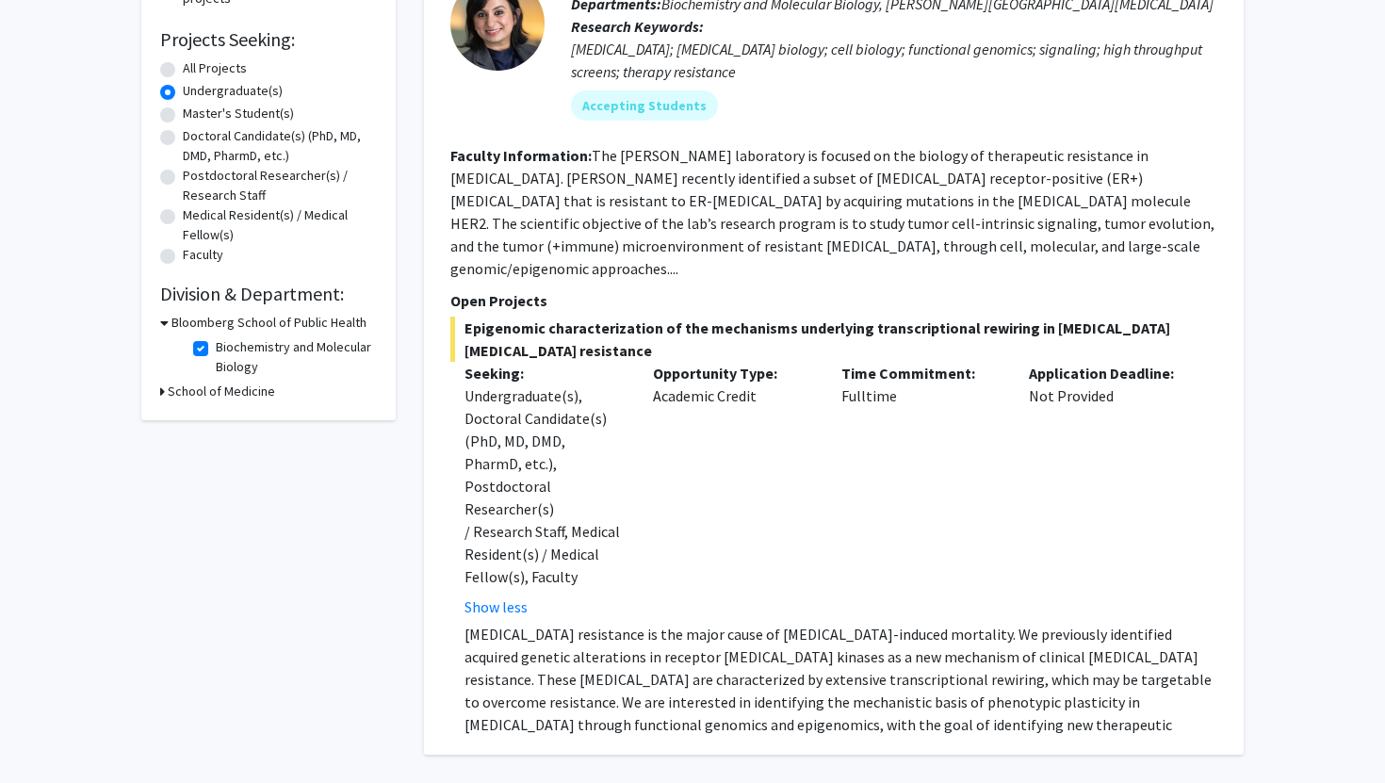
click at [216, 353] on label "Biochemistry and Molecular Biology" at bounding box center [294, 357] width 156 height 40
click at [216, 349] on input "Biochemistry and Molecular Biology" at bounding box center [222, 343] width 12 height 12
checkbox input "false"
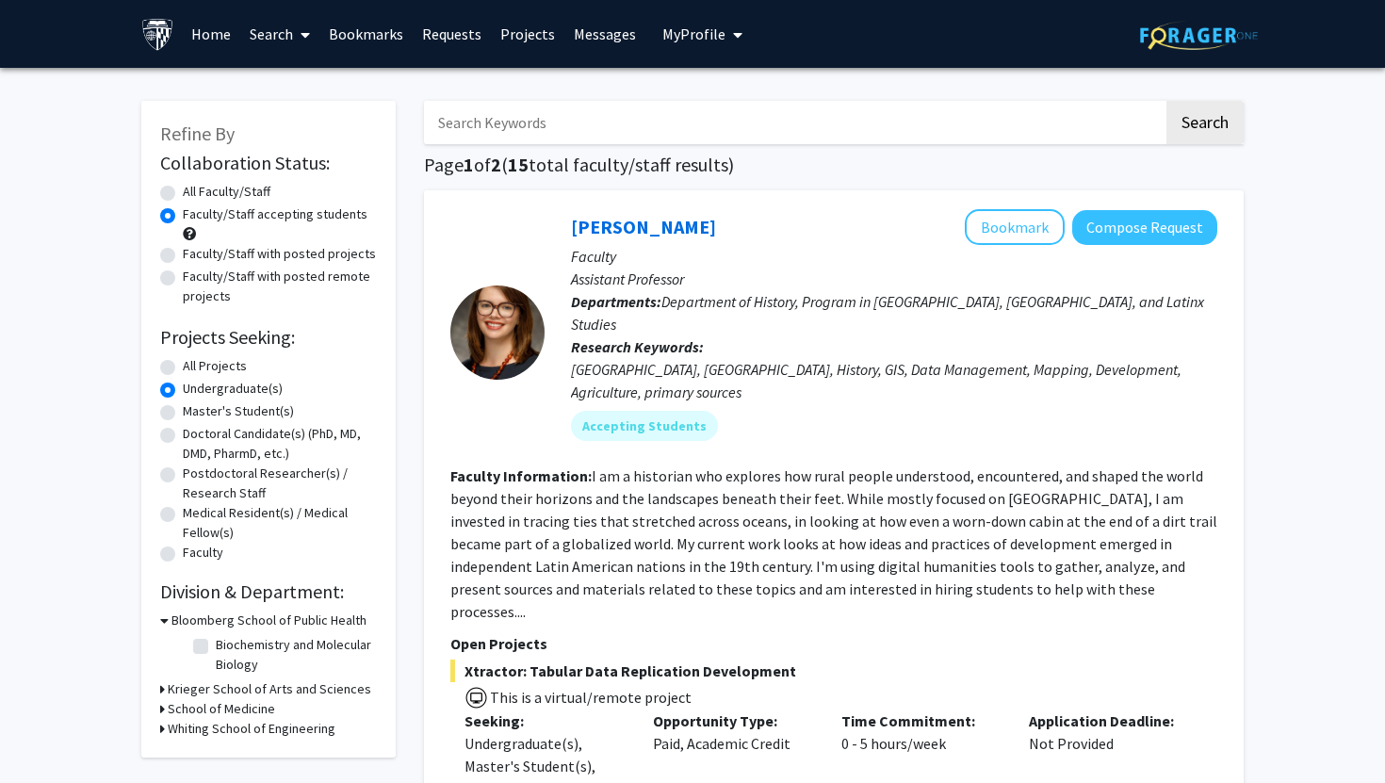
click at [188, 709] on h3 "School of Medicine" at bounding box center [221, 709] width 107 height 20
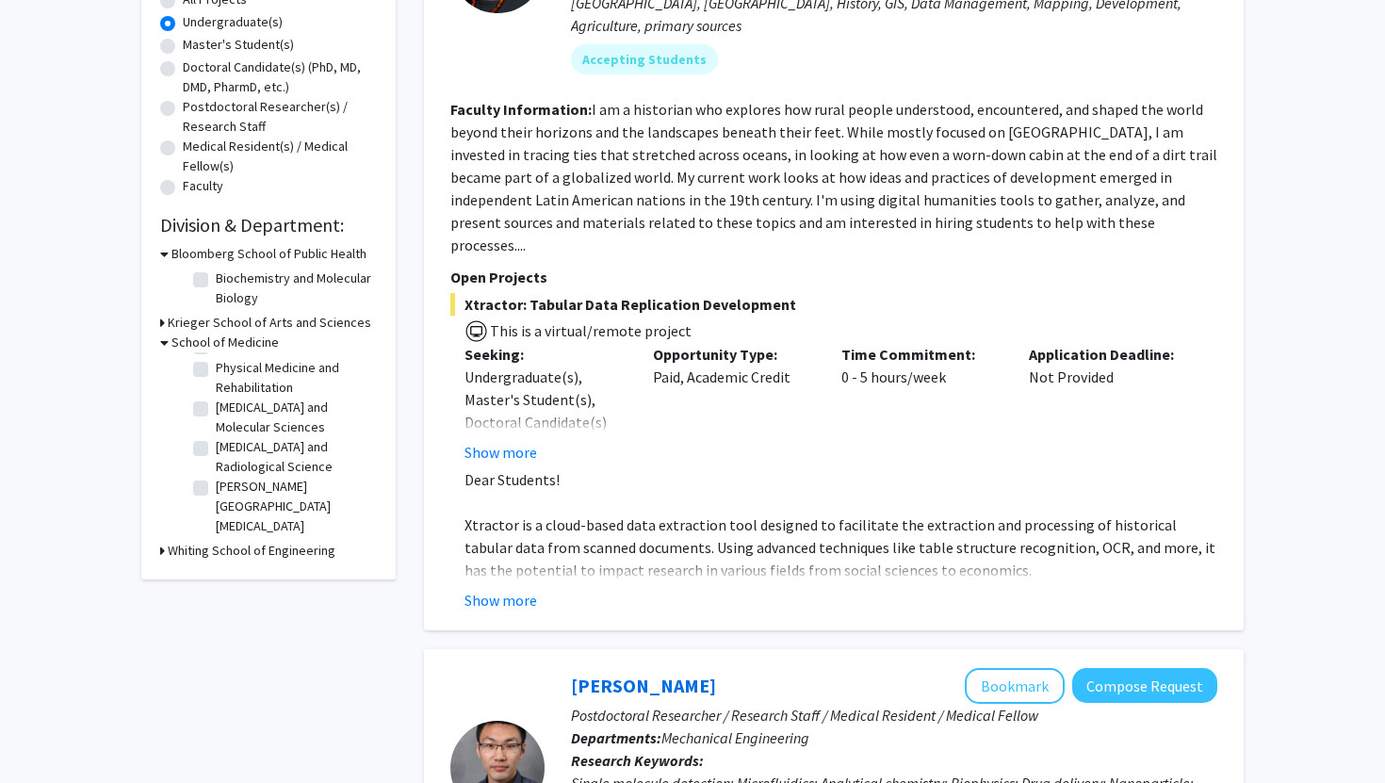
scroll to position [316, 0]
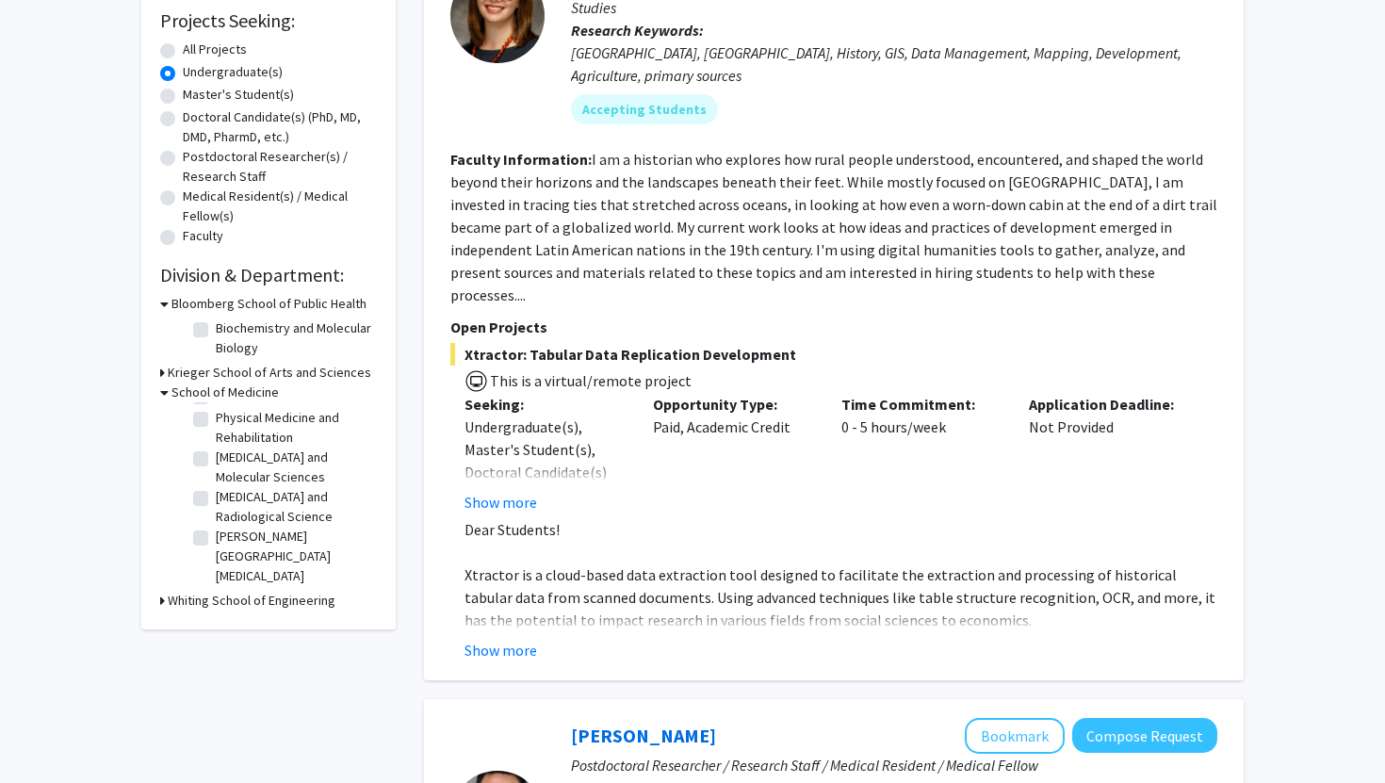
click at [216, 531] on label "[PERSON_NAME][GEOGRAPHIC_DATA][MEDICAL_DATA]" at bounding box center [294, 556] width 156 height 59
click at [216, 531] on input "[PERSON_NAME][GEOGRAPHIC_DATA][MEDICAL_DATA]" at bounding box center [222, 533] width 12 height 12
checkbox input "true"
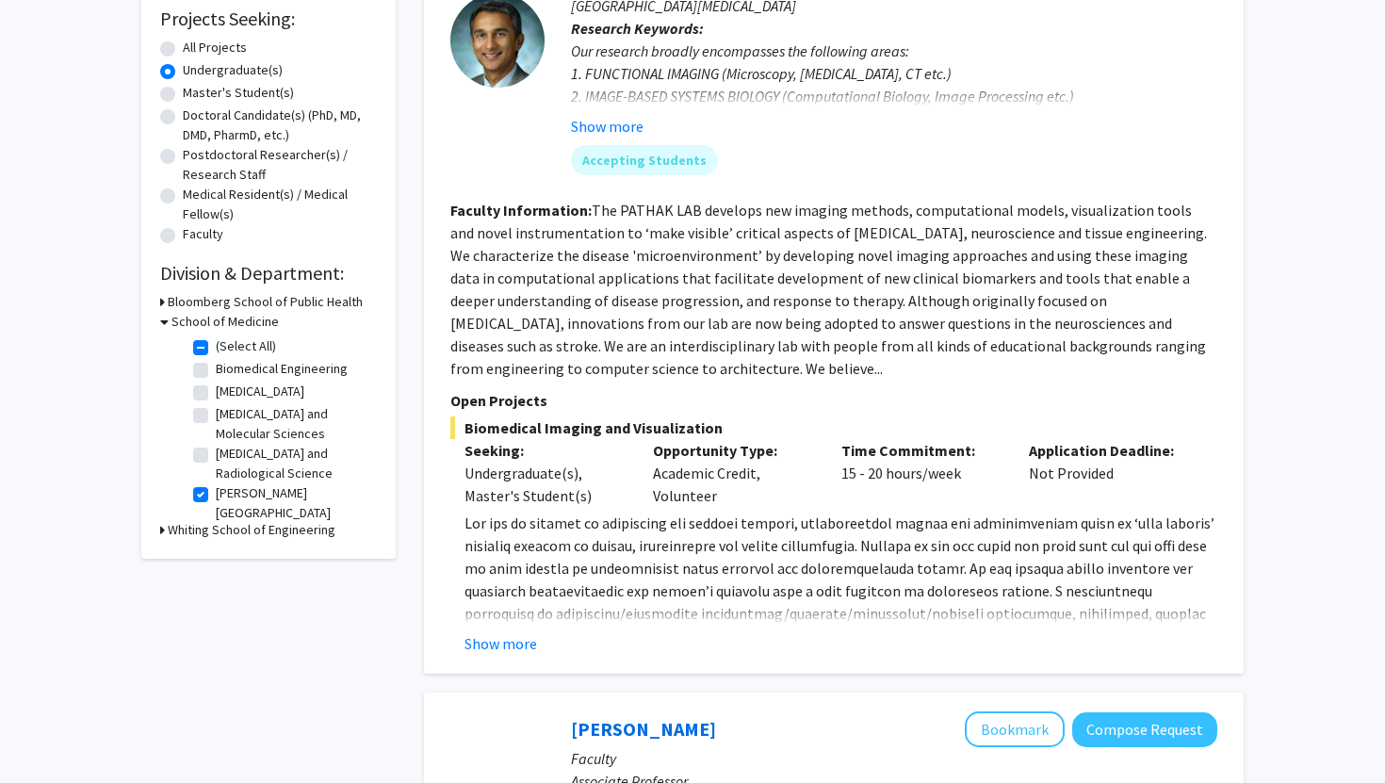
click at [216, 416] on label "[MEDICAL_DATA] and Molecular Sciences" at bounding box center [294, 424] width 156 height 40
click at [216, 416] on input "[MEDICAL_DATA] and Molecular Sciences" at bounding box center [222, 410] width 12 height 12
checkbox input "true"
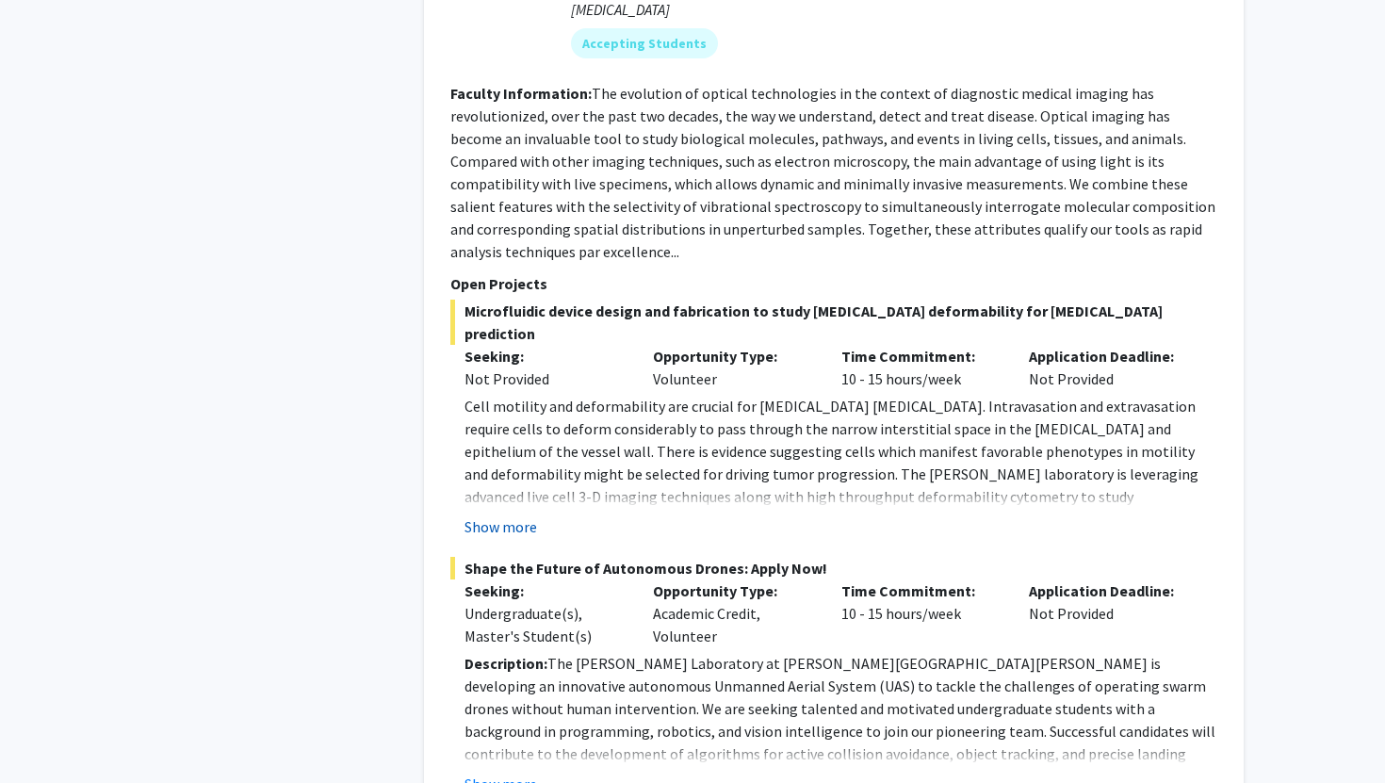
scroll to position [1210, 0]
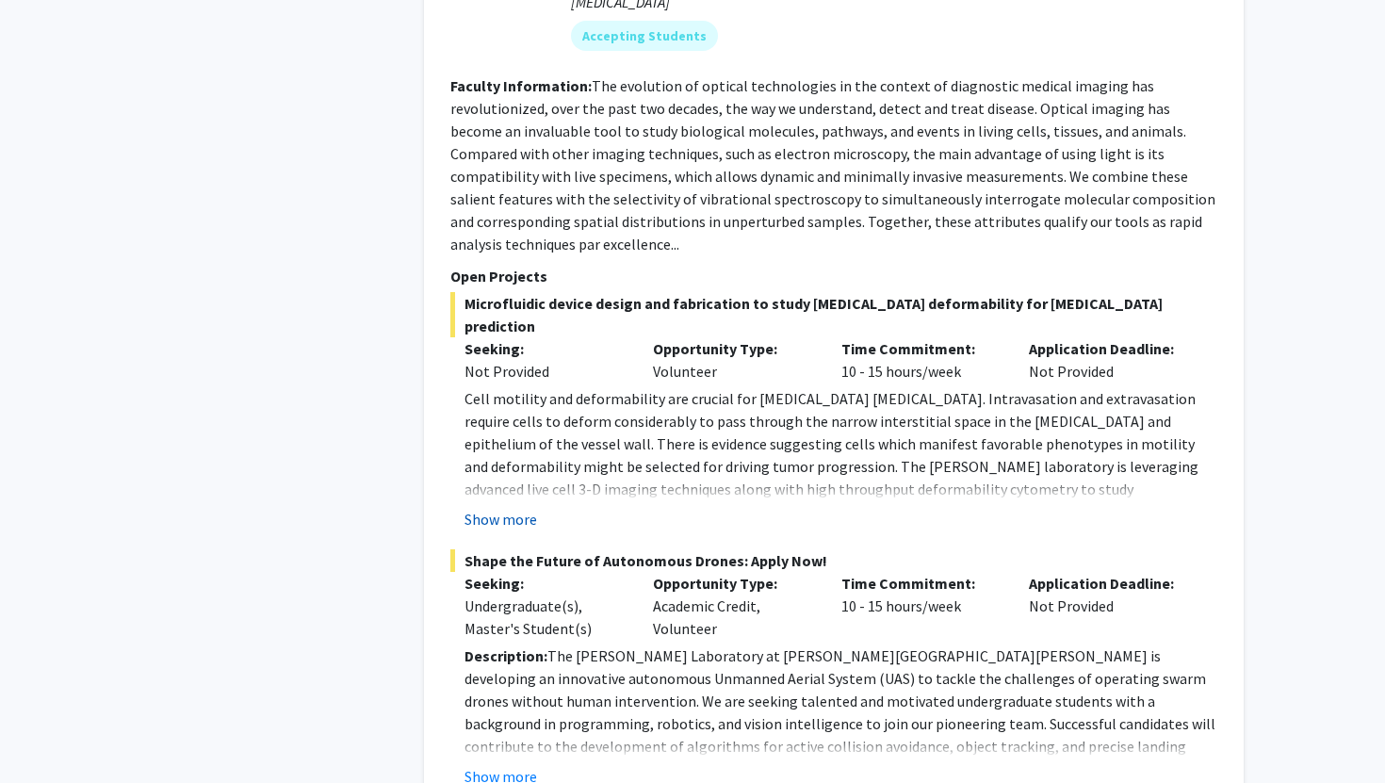
click at [498, 508] on button "Show more" at bounding box center [500, 519] width 73 height 23
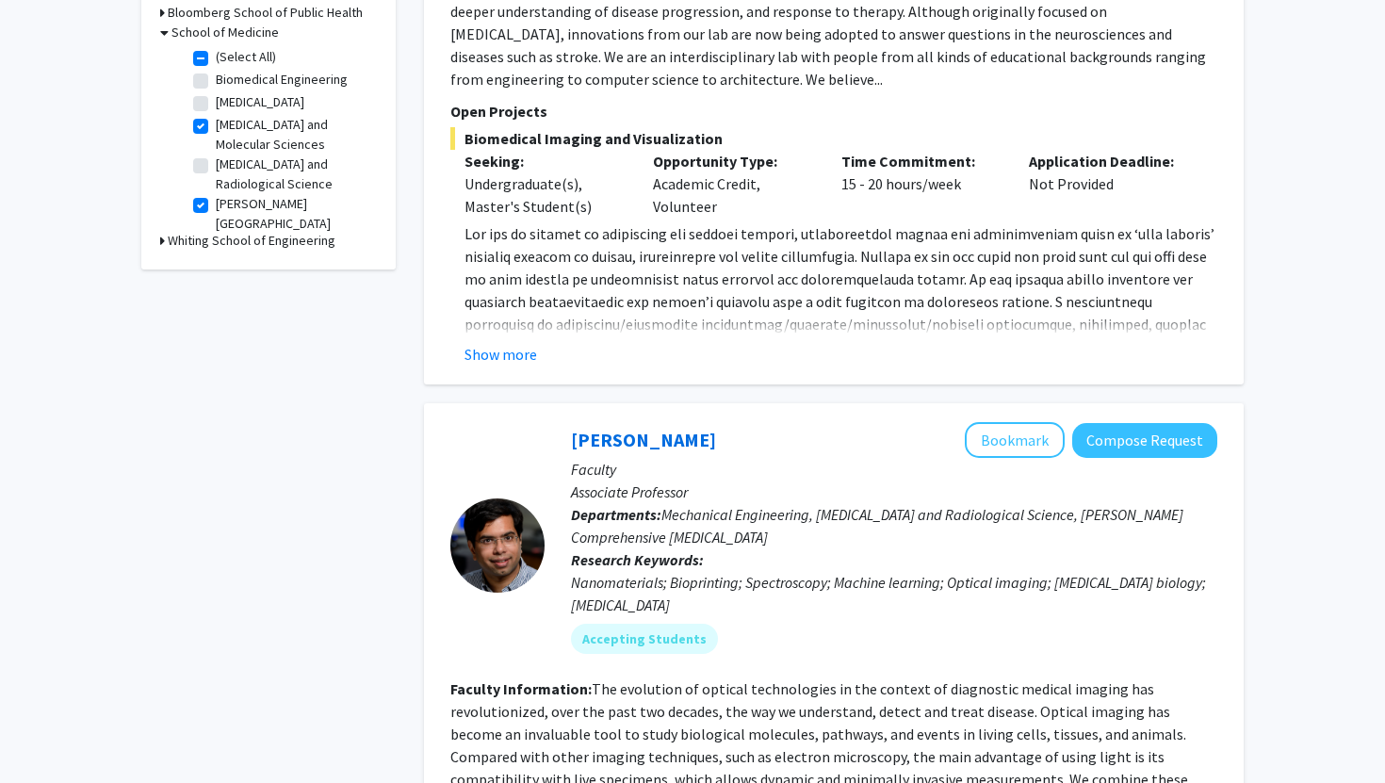
scroll to position [230, 0]
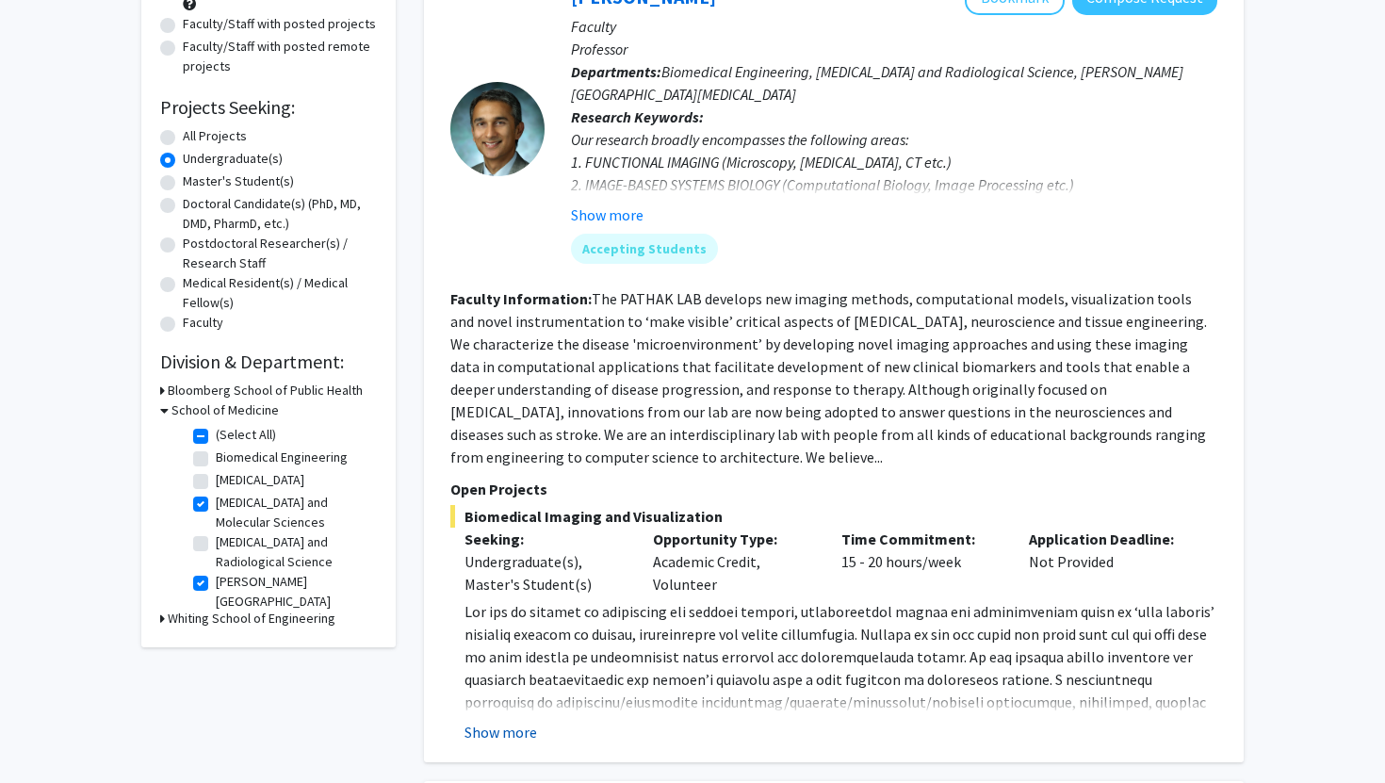
click at [514, 726] on button "Show more" at bounding box center [500, 732] width 73 height 23
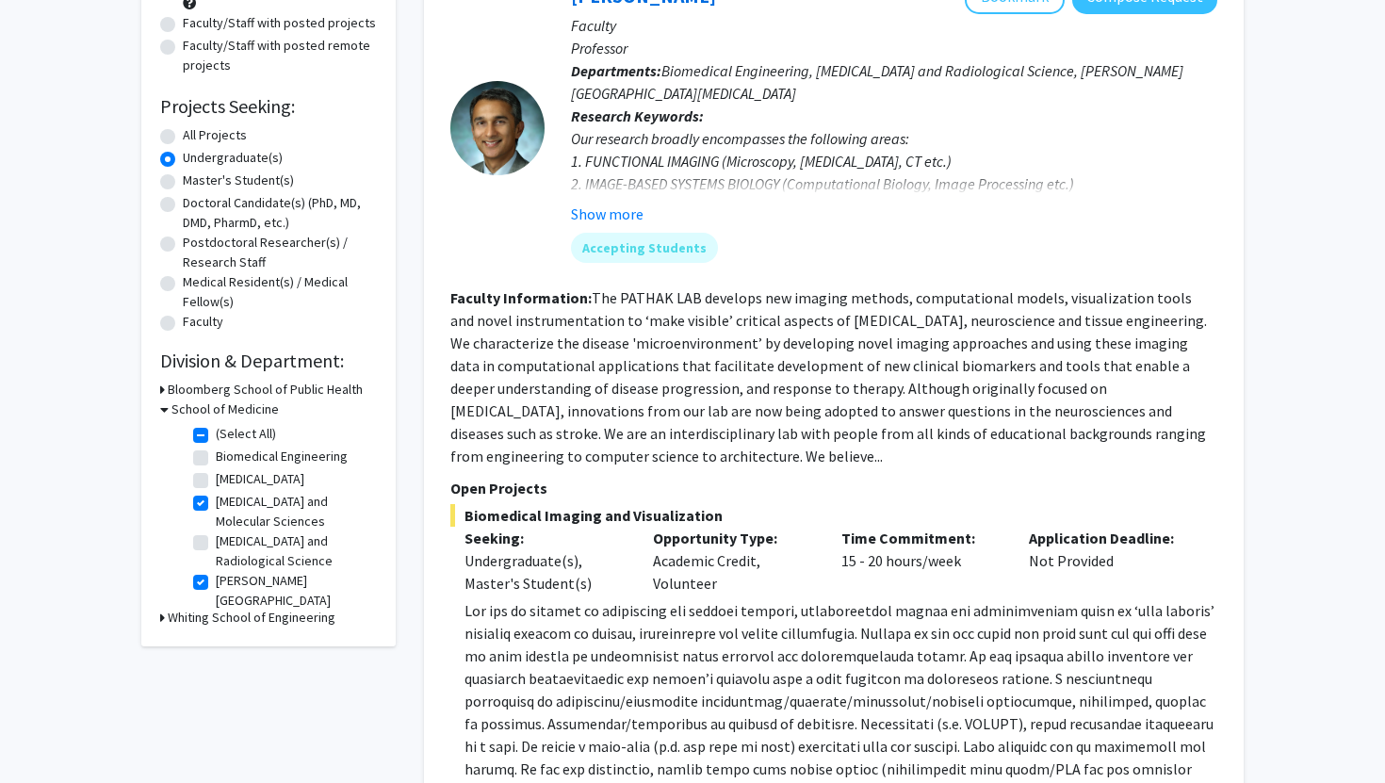
scroll to position [256, 0]
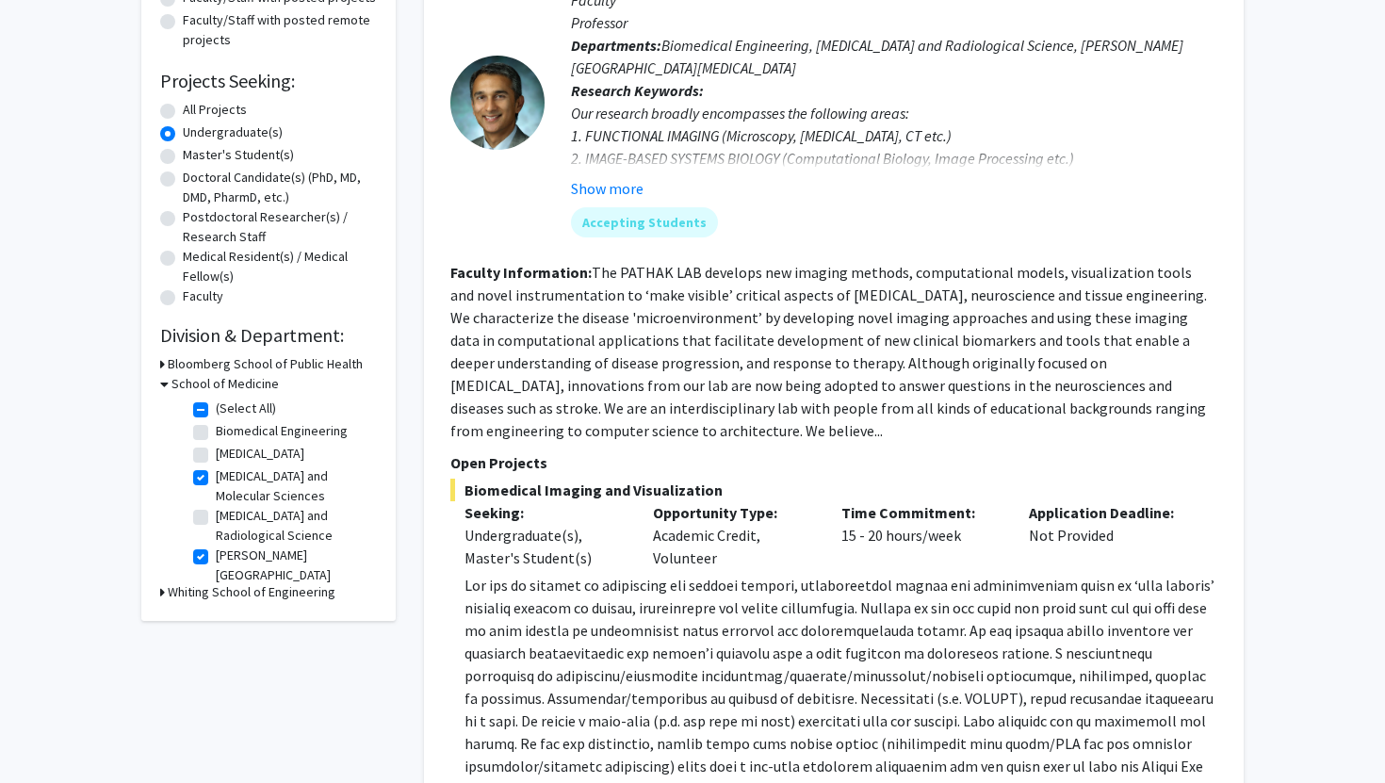
click at [195, 596] on h3 "Whiting School of Engineering" at bounding box center [252, 592] width 168 height 20
click at [216, 554] on label "[PERSON_NAME][GEOGRAPHIC_DATA][MEDICAL_DATA]" at bounding box center [294, 574] width 156 height 59
click at [216, 554] on input "[PERSON_NAME][GEOGRAPHIC_DATA][MEDICAL_DATA]" at bounding box center [222, 551] width 12 height 12
checkbox input "false"
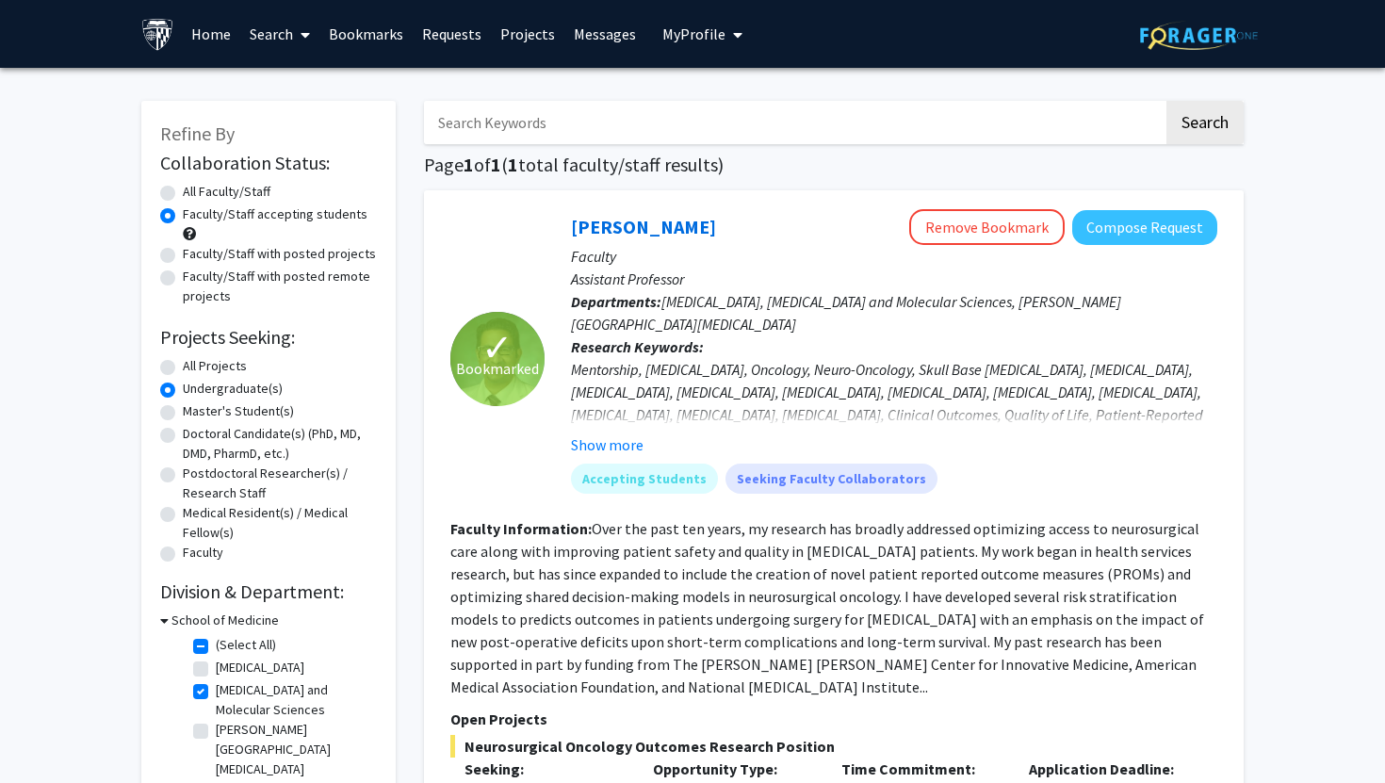
scroll to position [167, 0]
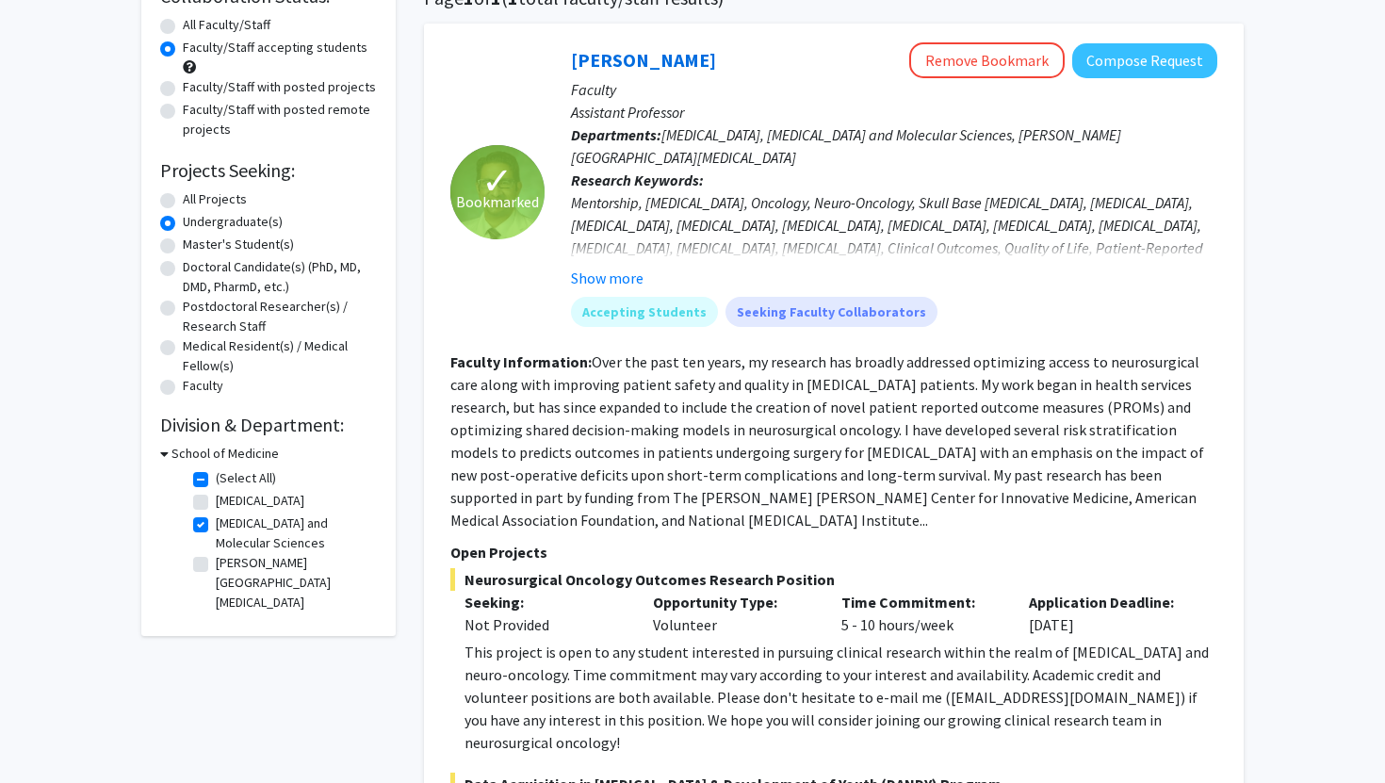
click at [216, 527] on label "[MEDICAL_DATA] and Molecular Sciences" at bounding box center [294, 533] width 156 height 40
click at [216, 526] on input "[MEDICAL_DATA] and Molecular Sciences" at bounding box center [222, 519] width 12 height 12
checkbox input "false"
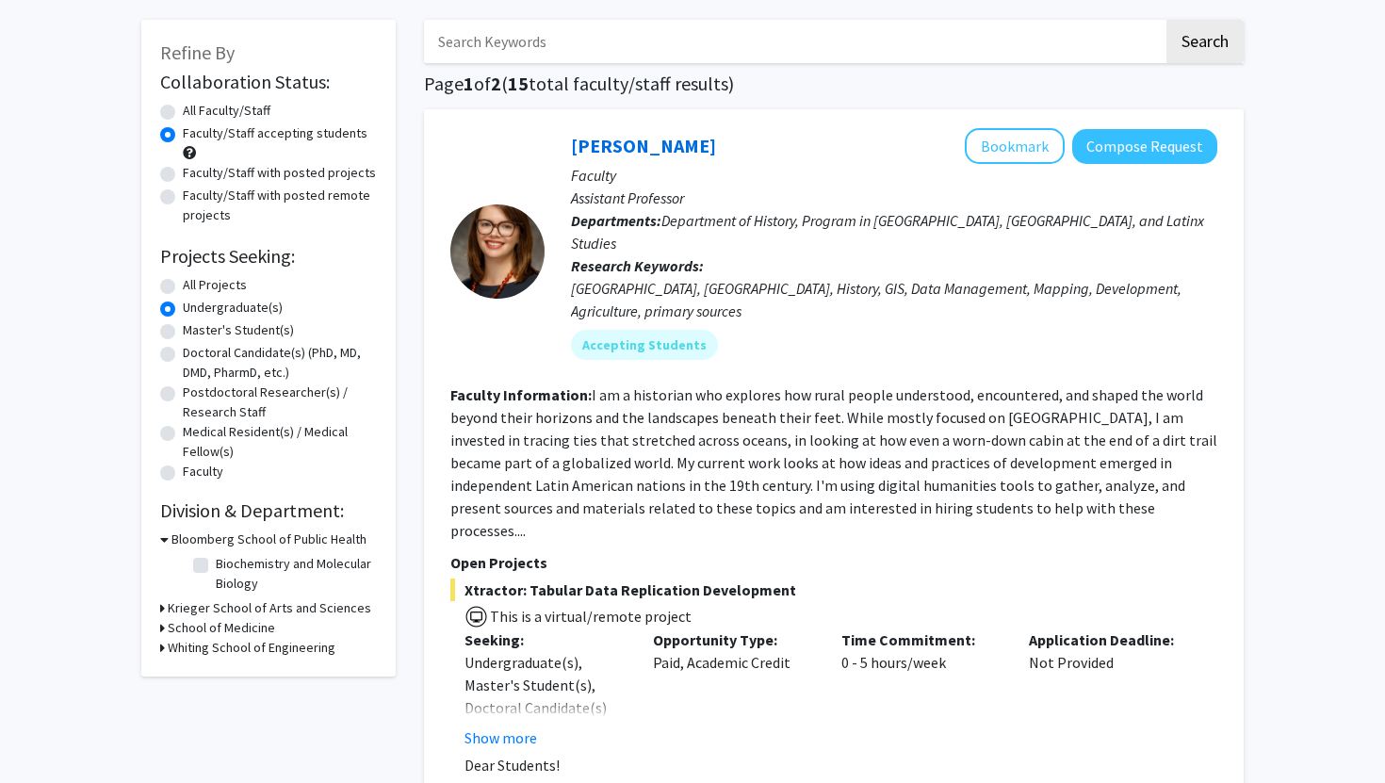
scroll to position [169, 0]
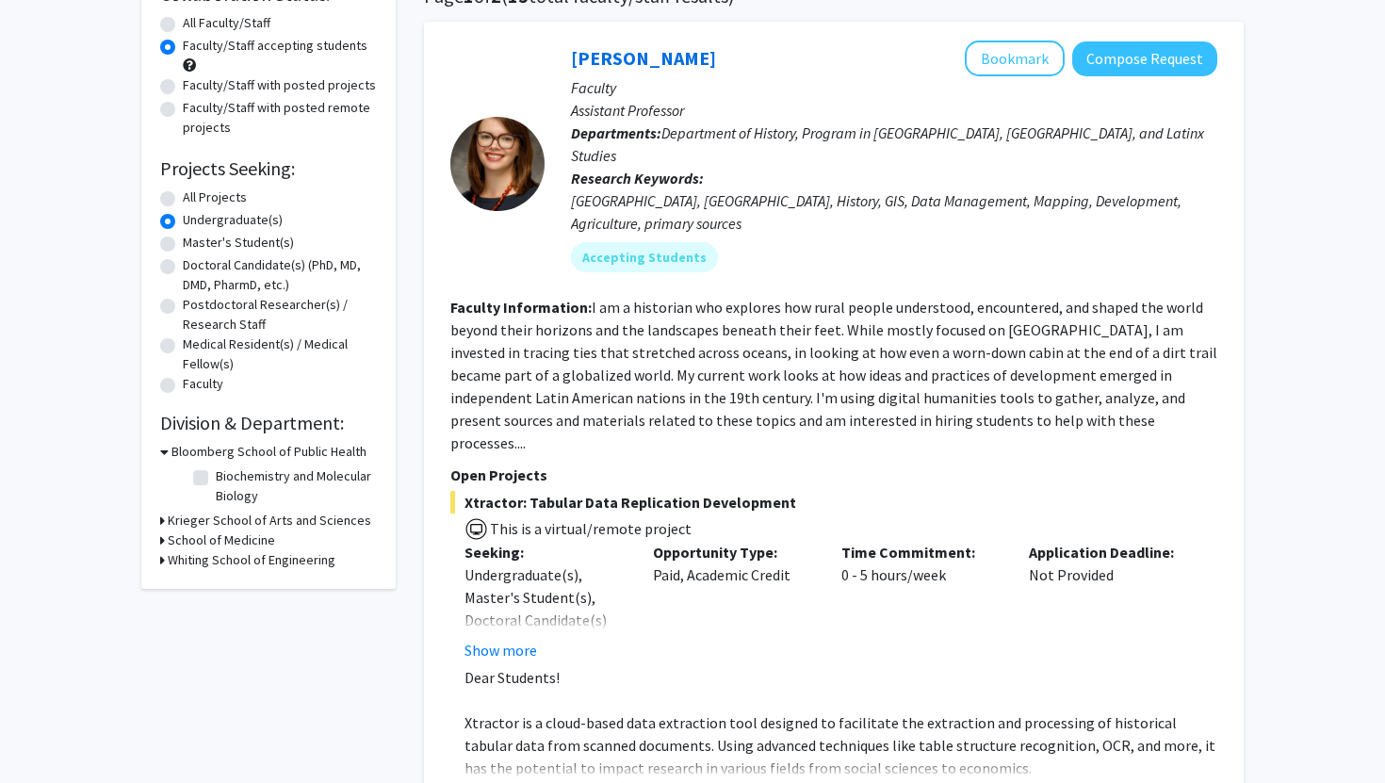
click at [217, 544] on h3 "School of Medicine" at bounding box center [221, 540] width 107 height 20
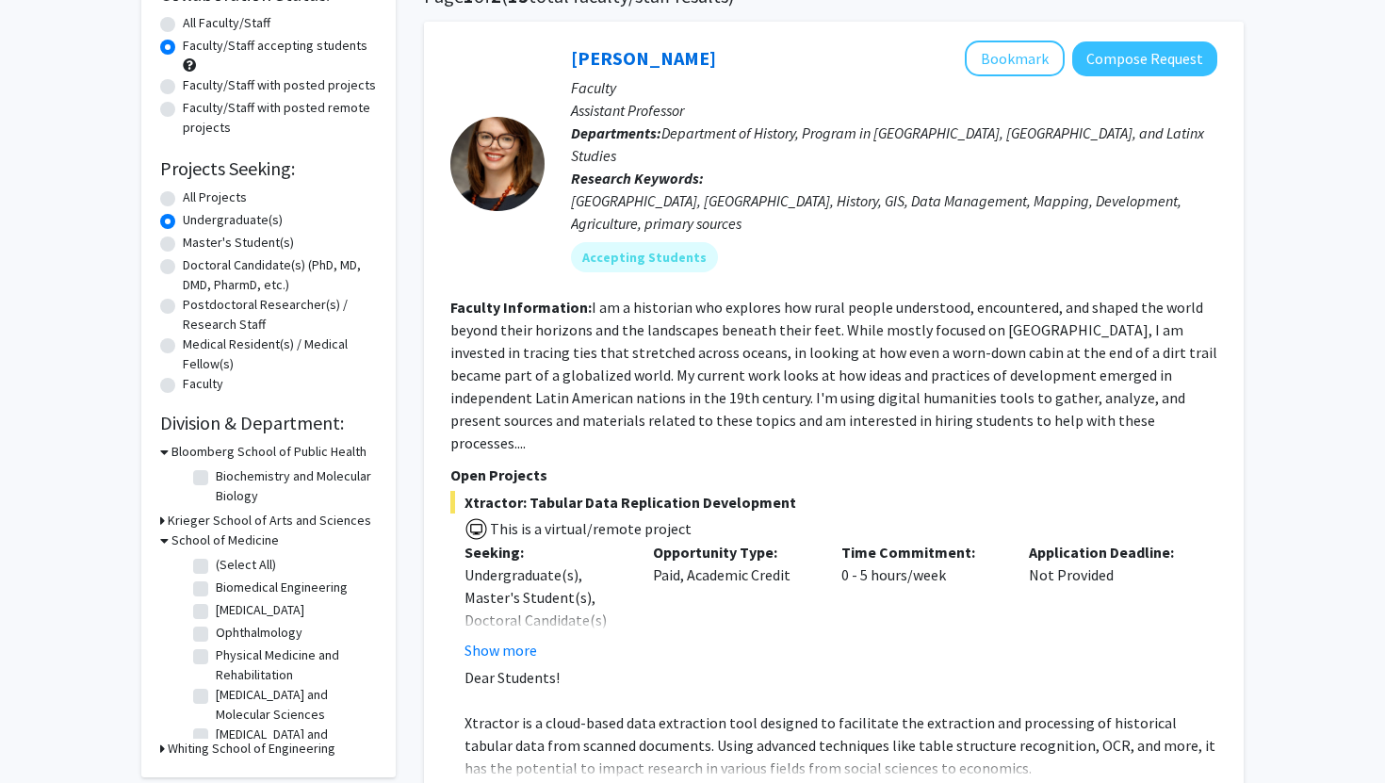
click at [218, 518] on h3 "Krieger School of Arts and Sciences" at bounding box center [269, 521] width 203 height 20
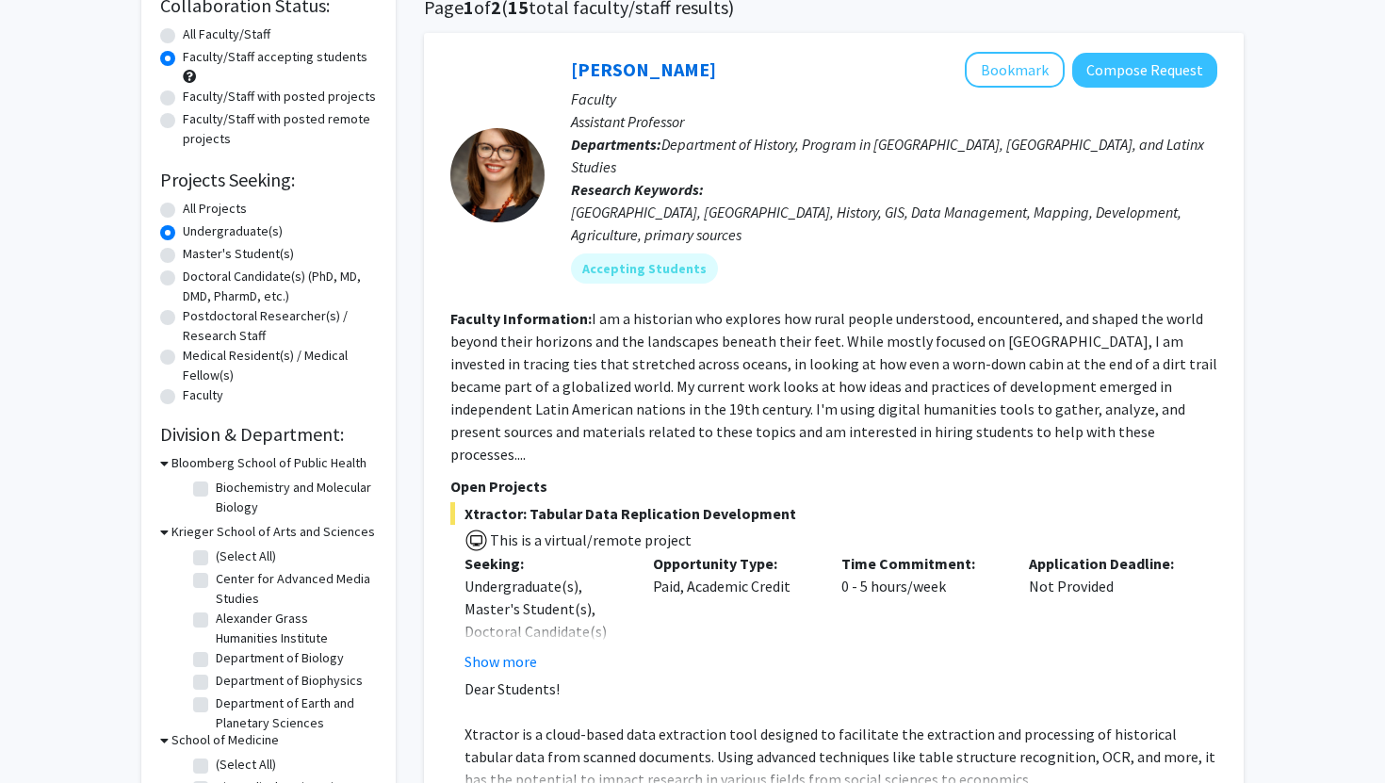
scroll to position [153, 0]
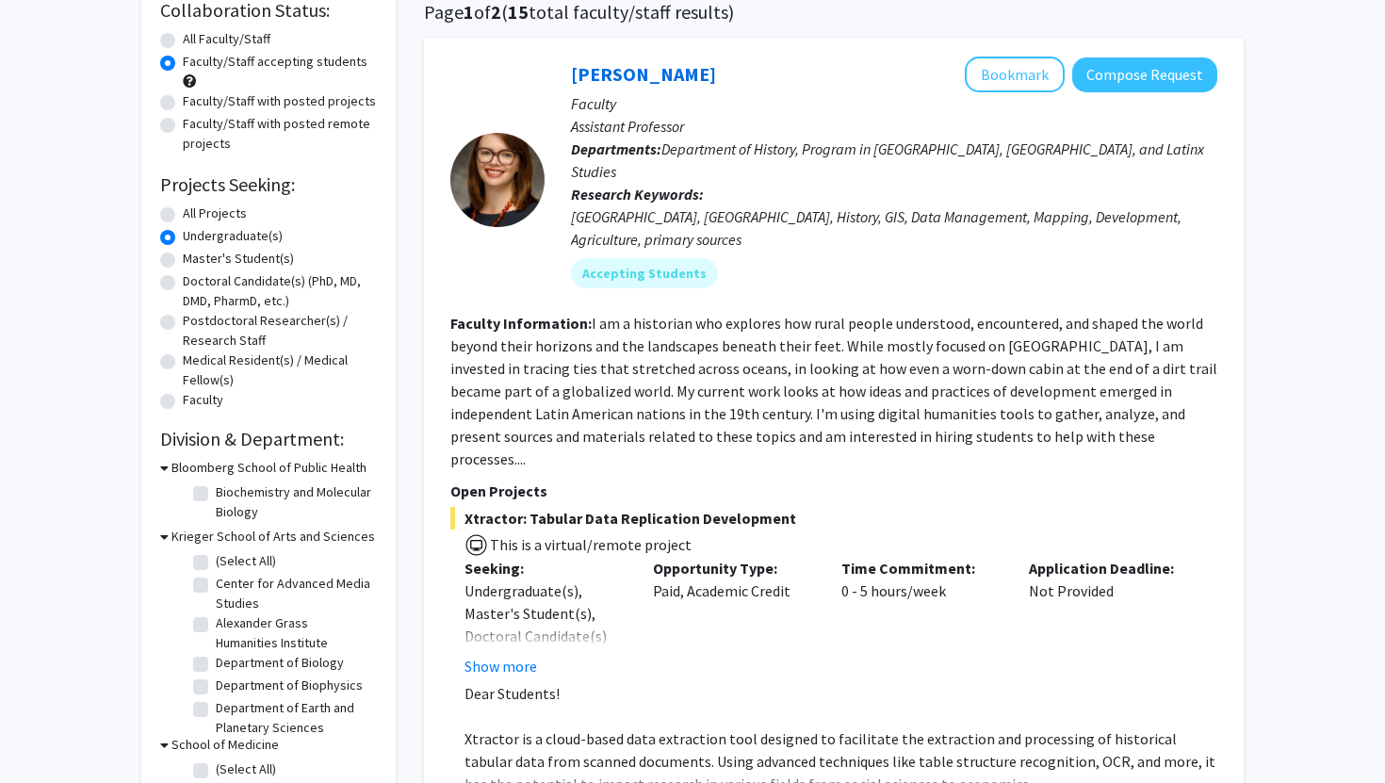
click at [216, 658] on label "Department of Biology" at bounding box center [280, 663] width 128 height 20
click at [216, 658] on input "Department of Biology" at bounding box center [222, 659] width 12 height 12
checkbox input "true"
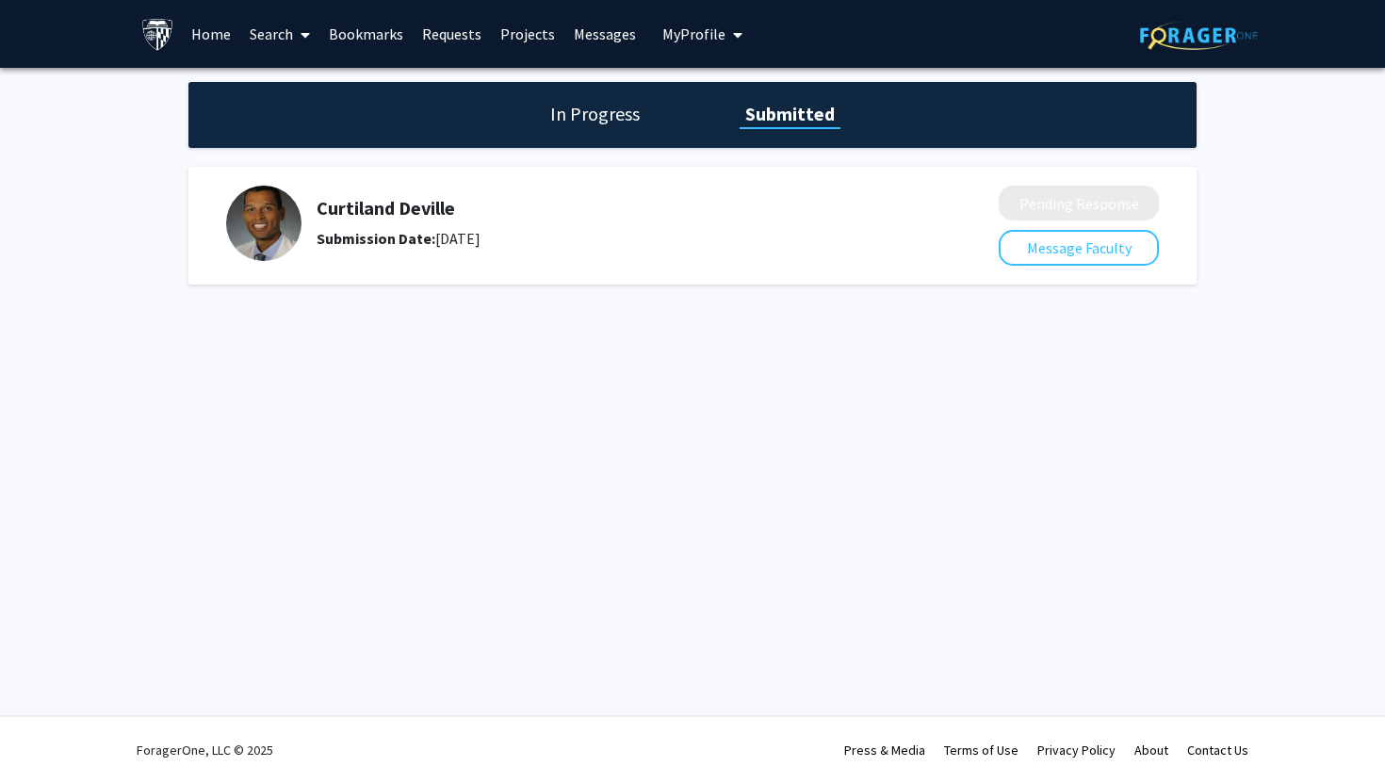
click at [500, 24] on link "Projects" at bounding box center [527, 34] width 73 height 66
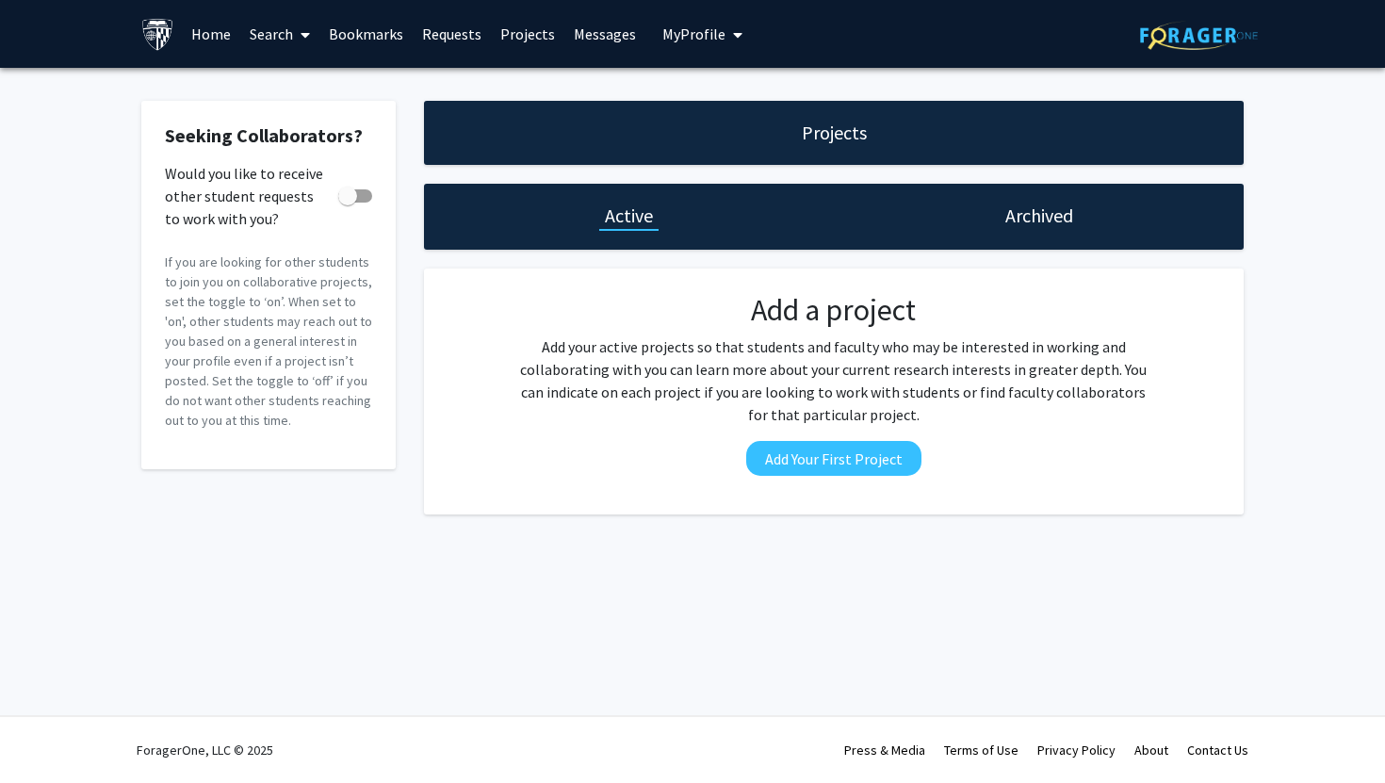
click at [390, 49] on link "Bookmarks" at bounding box center [365, 34] width 93 height 66
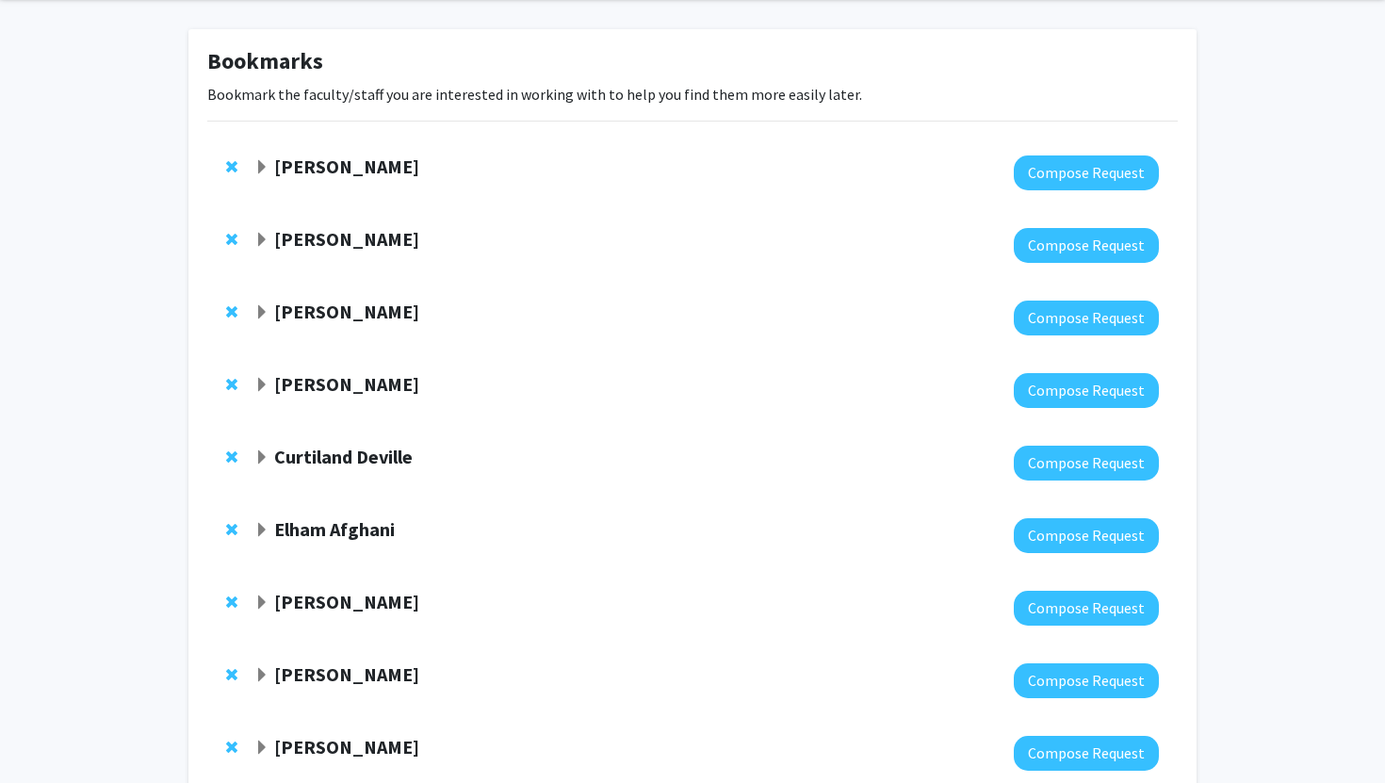
scroll to position [19, 0]
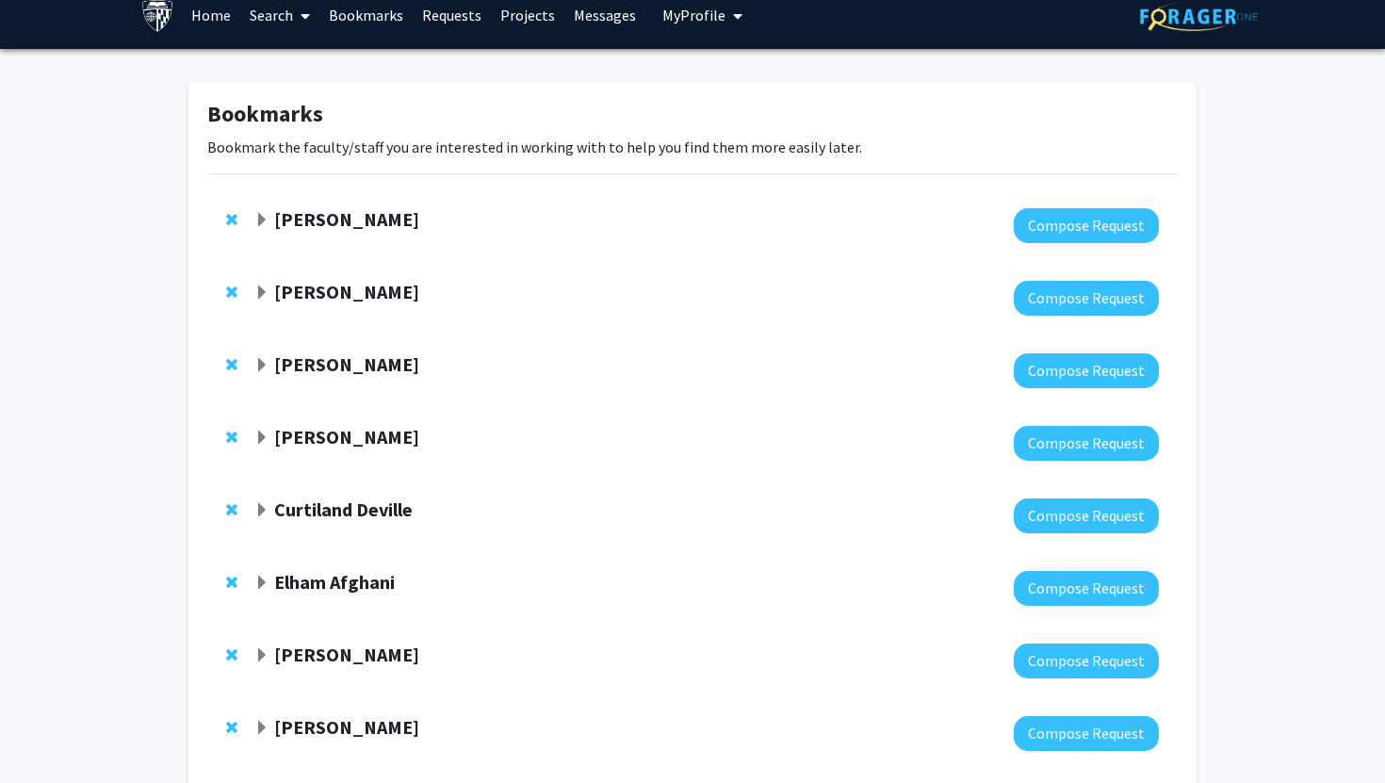
click at [318, 516] on strong "Curtiland Deville" at bounding box center [343, 509] width 138 height 24
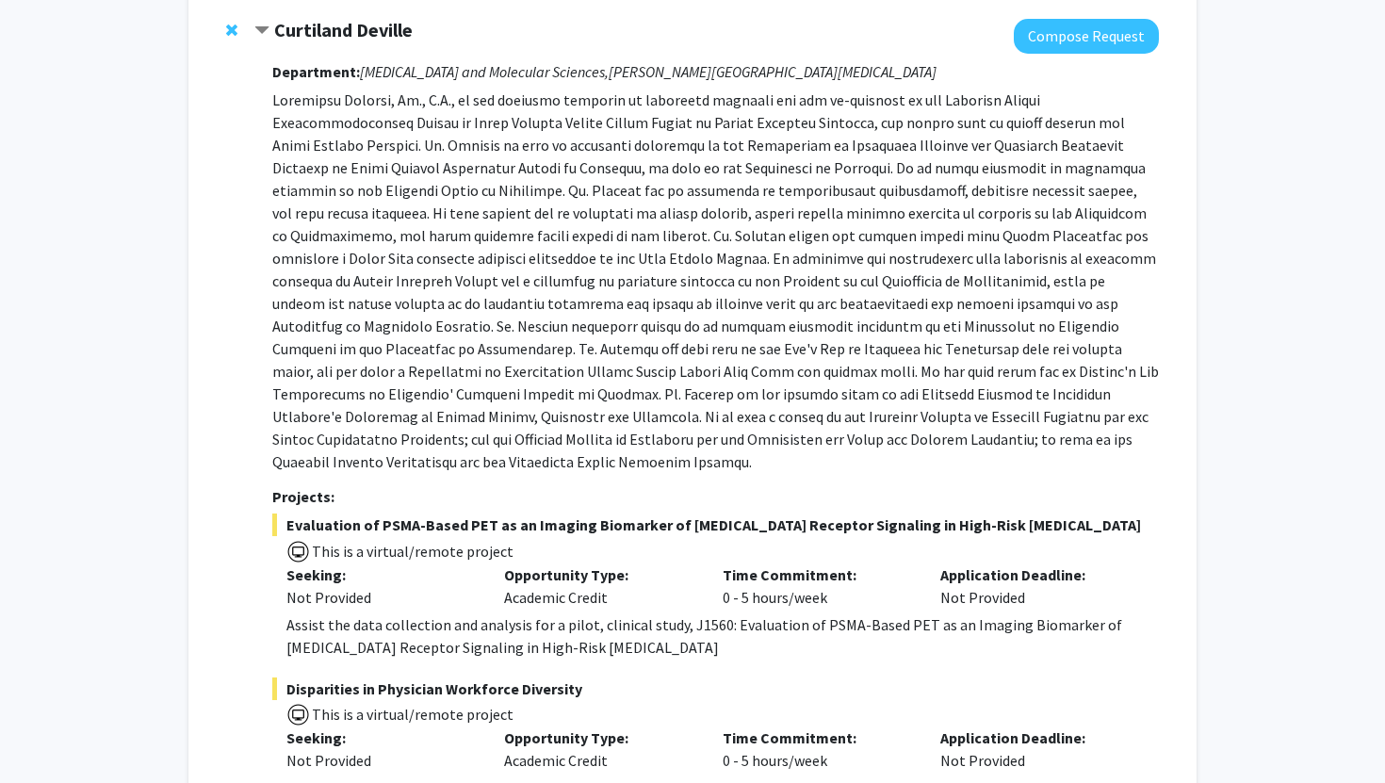
scroll to position [348, 0]
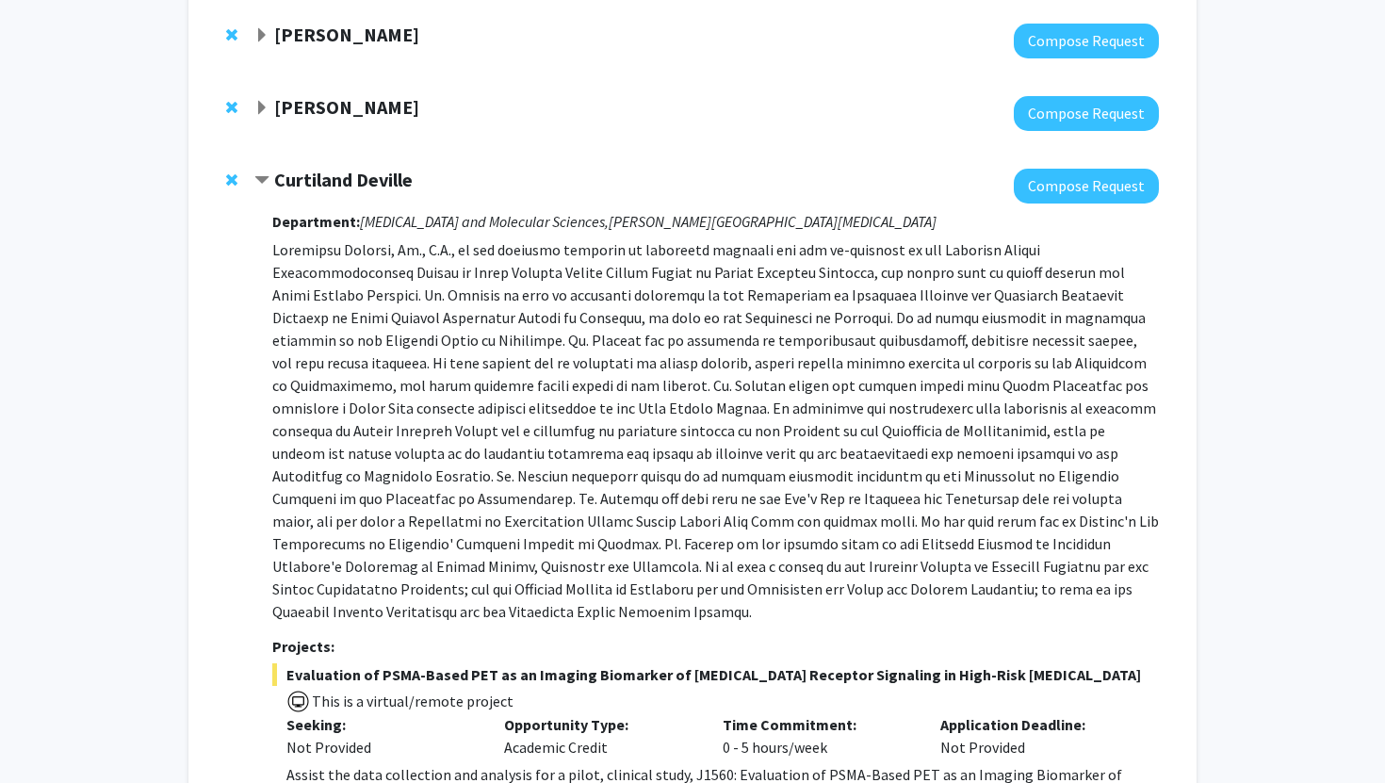
click at [993, 334] on p at bounding box center [715, 430] width 886 height 384
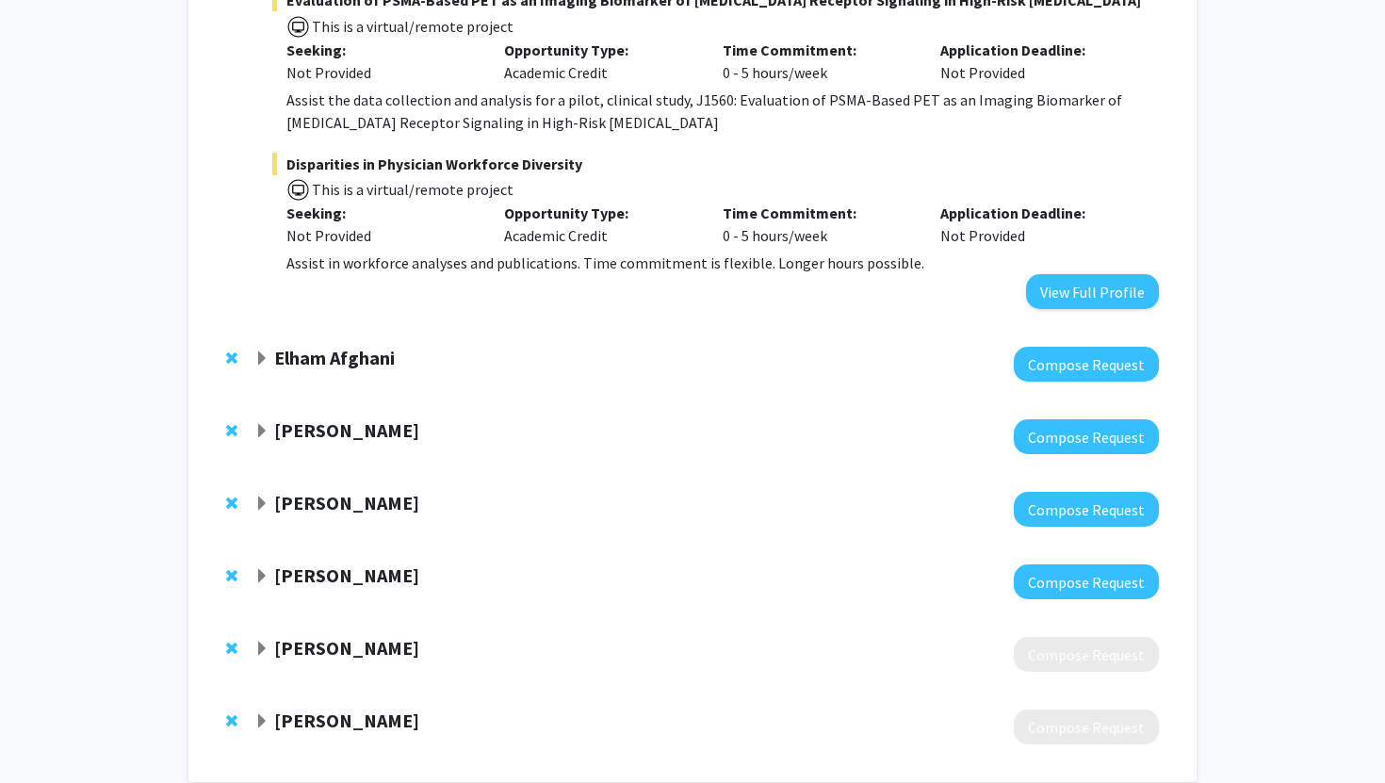
scroll to position [1098, 0]
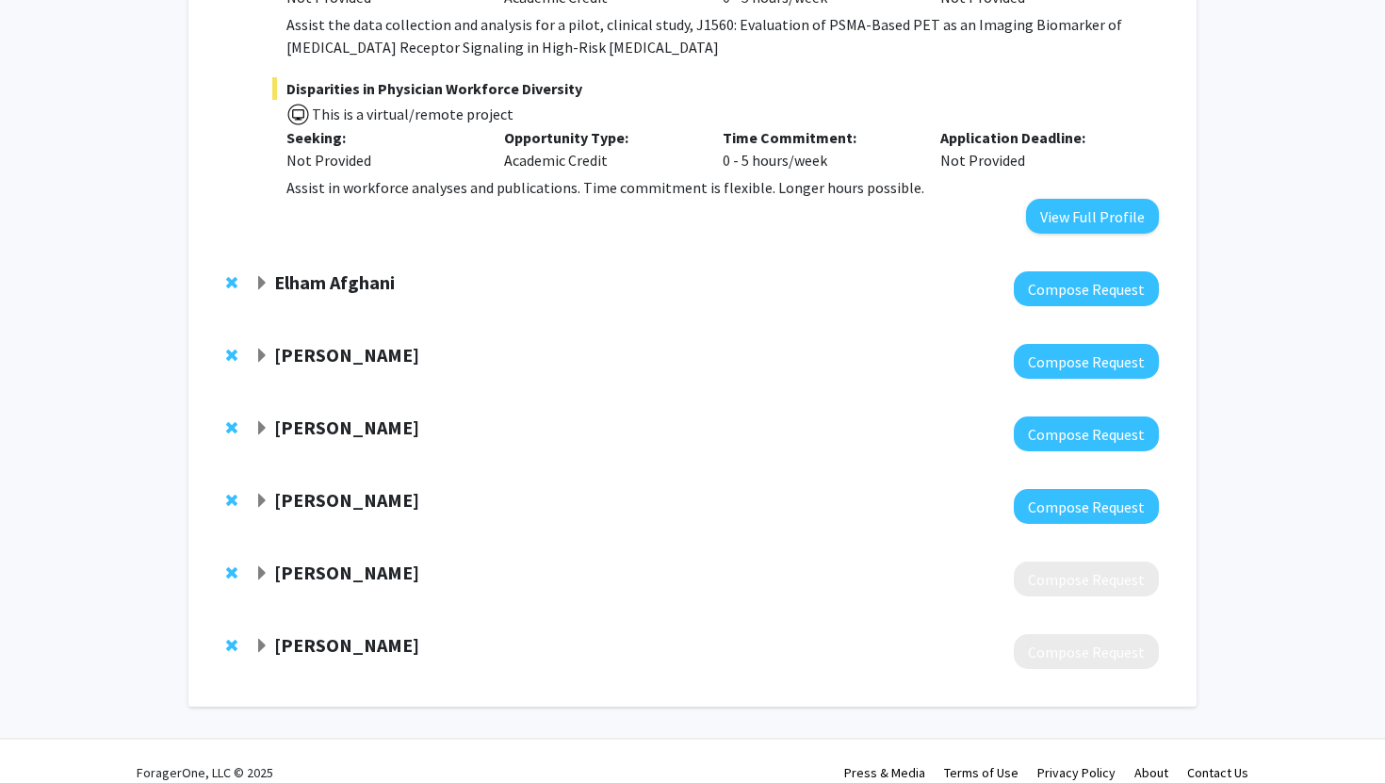
click at [298, 343] on strong "[PERSON_NAME]" at bounding box center [346, 355] width 145 height 24
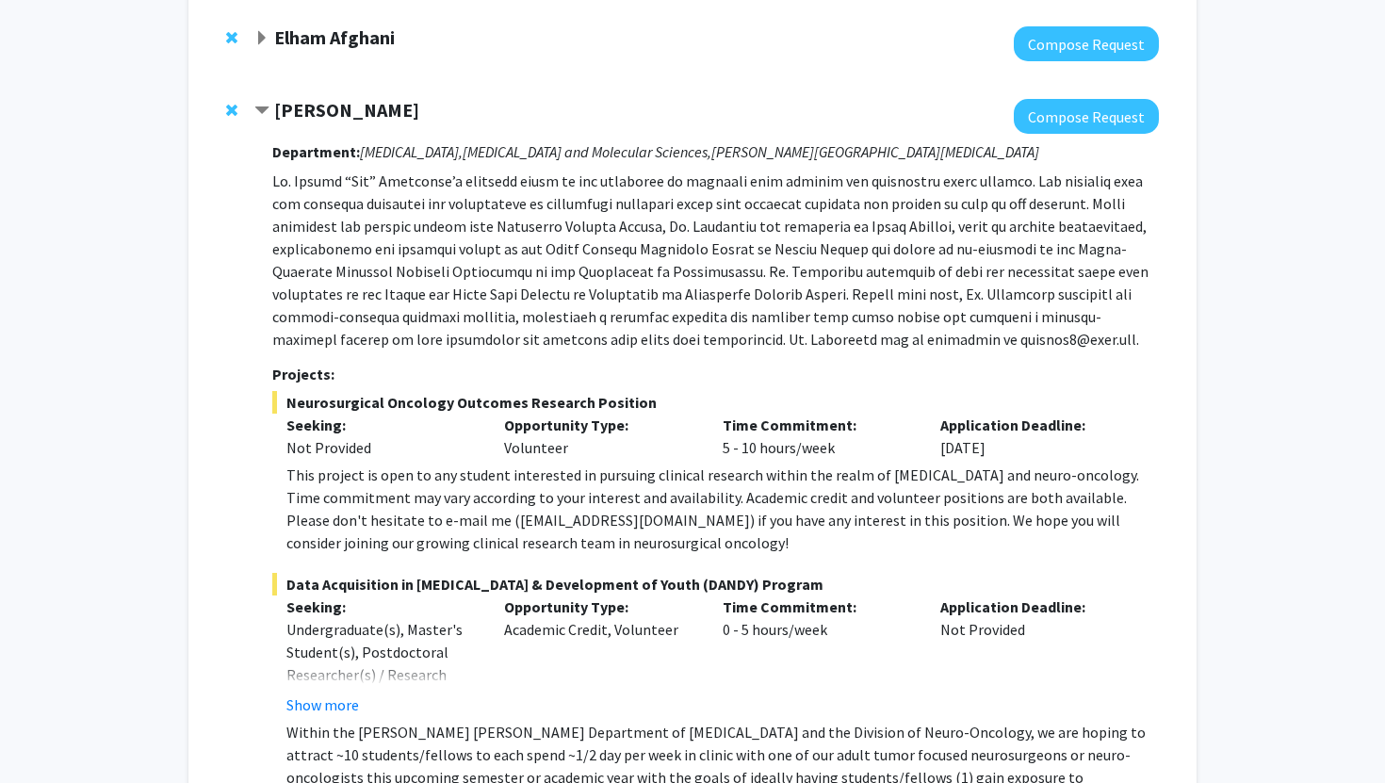
scroll to position [1337, 0]
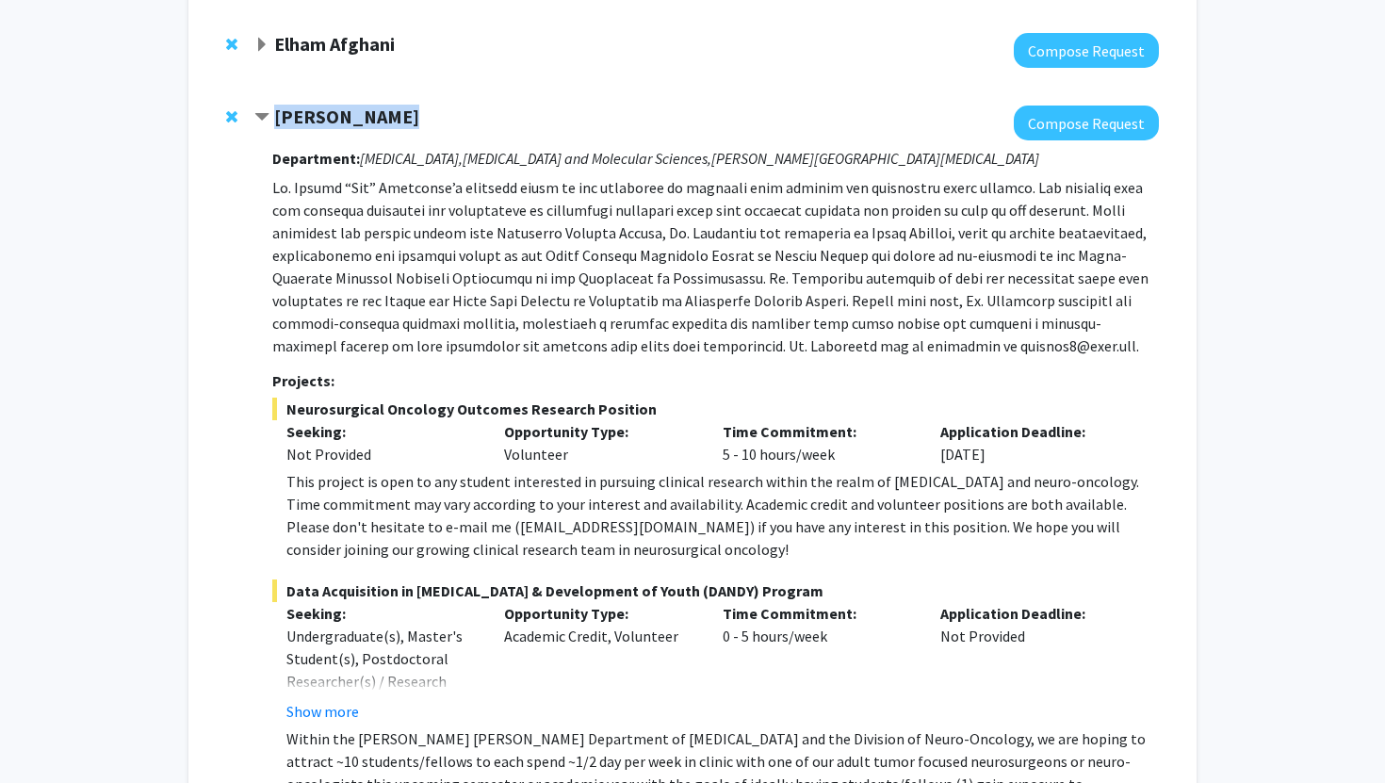
drag, startPoint x: 390, startPoint y: 91, endPoint x: 273, endPoint y: 91, distance: 116.8
click at [274, 105] on strong "[PERSON_NAME]" at bounding box center [346, 117] width 145 height 24
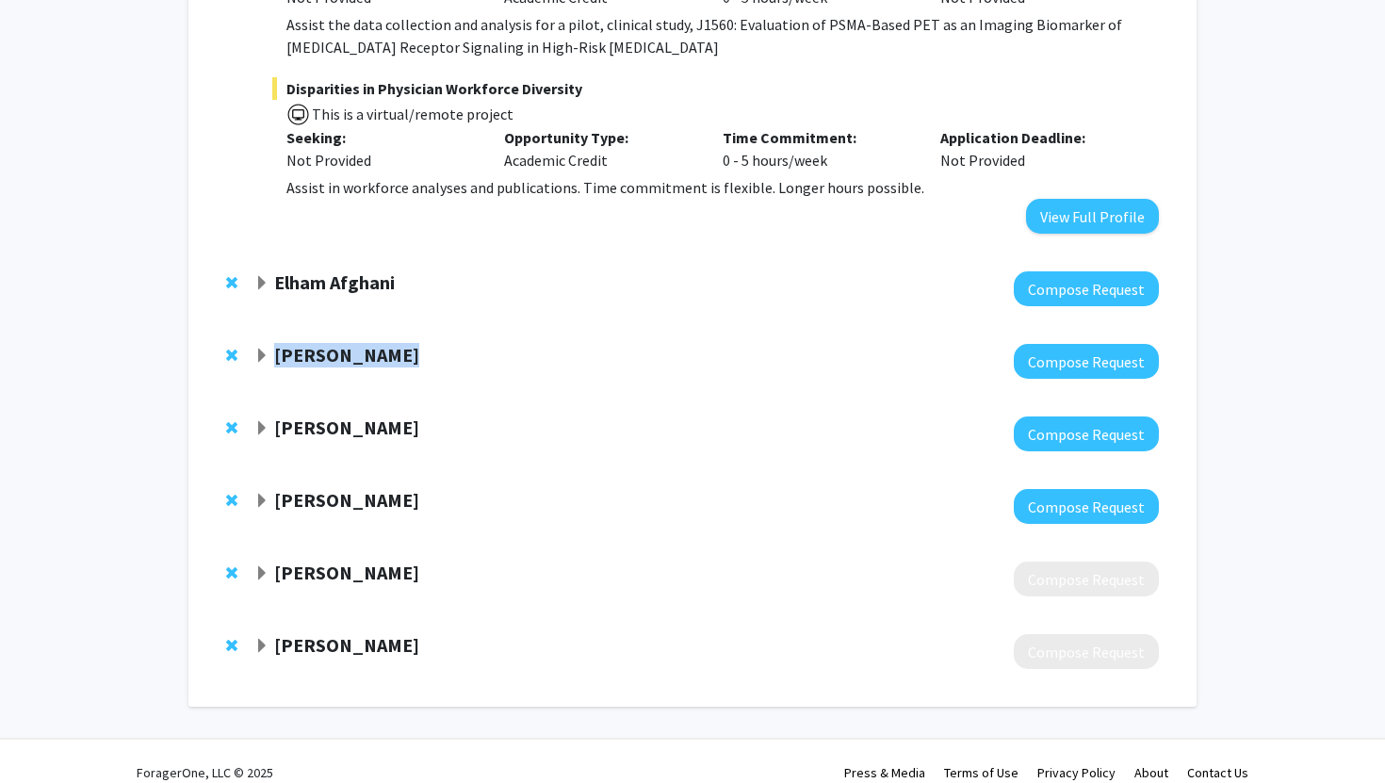
copy strong "[PERSON_NAME]"
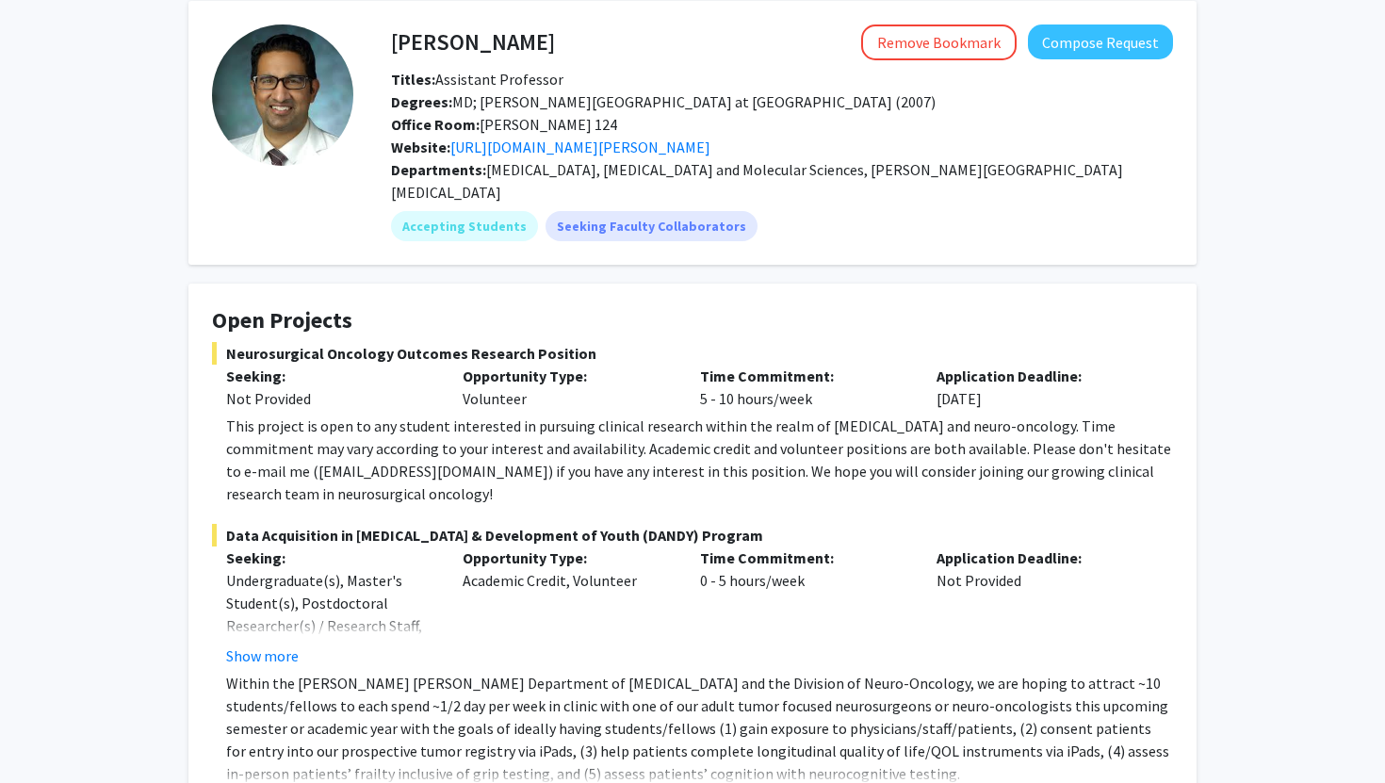
scroll to position [83, 0]
